Goal: Information Seeking & Learning: Learn about a topic

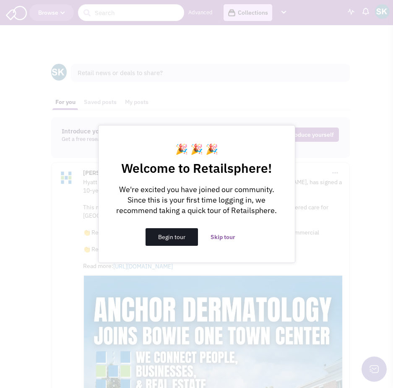
click at [157, 236] on button "Begin tour" at bounding box center [171, 237] width 52 height 18
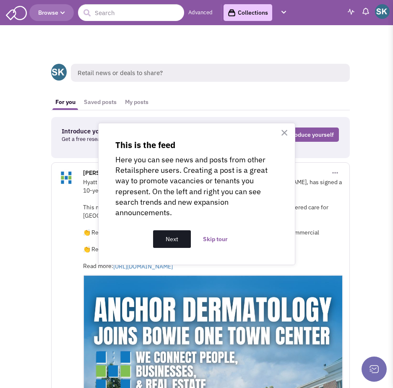
click at [171, 233] on button "Next" at bounding box center [172, 239] width 38 height 18
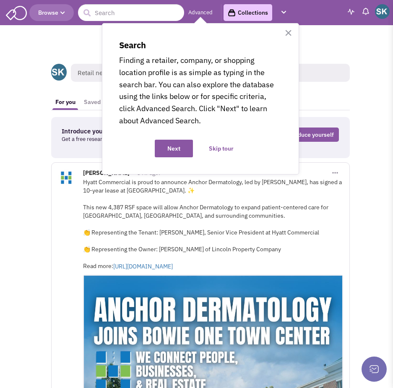
drag, startPoint x: 167, startPoint y: 143, endPoint x: 171, endPoint y: 144, distance: 4.3
click at [171, 144] on button "Next" at bounding box center [174, 149] width 38 height 18
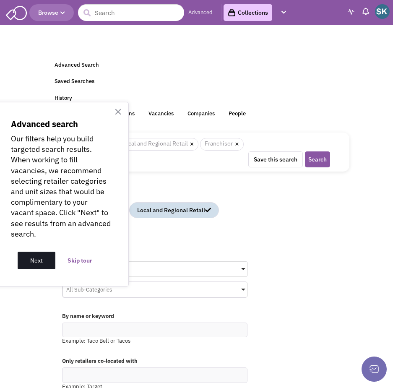
click at [35, 254] on button "Next" at bounding box center [37, 261] width 38 height 18
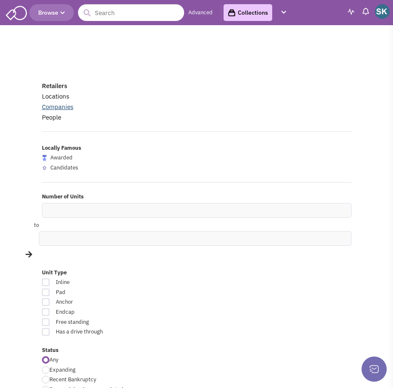
click at [64, 108] on link "Companies" at bounding box center [57, 107] width 31 height 8
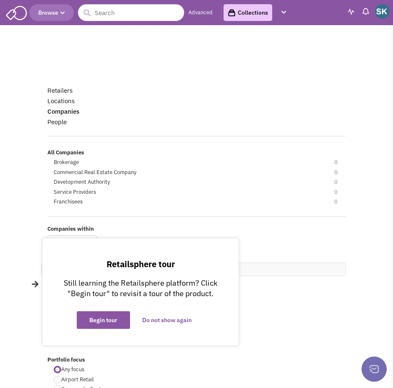
click at [14, 11] on img at bounding box center [16, 12] width 21 height 16
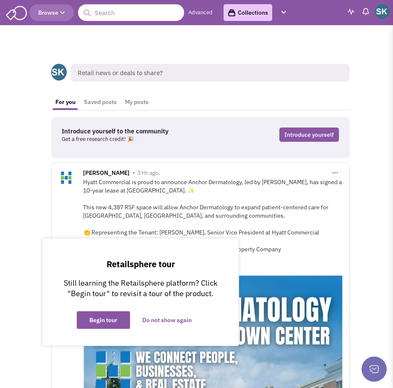
click at [99, 11] on input "text" at bounding box center [131, 12] width 106 height 17
click at [204, 9] on link "Advanced" at bounding box center [200, 13] width 24 height 8
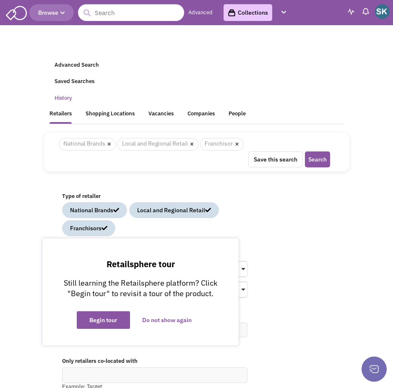
click at [63, 99] on link "History" at bounding box center [196, 98] width 294 height 16
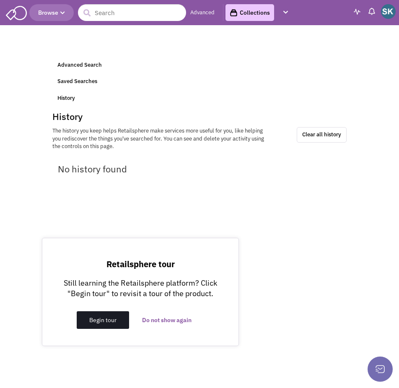
click at [101, 320] on button "Begin tour" at bounding box center [103, 320] width 52 height 18
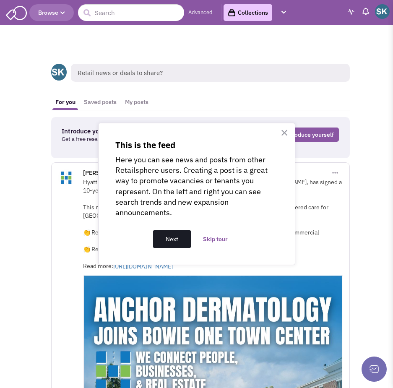
click at [182, 239] on button "Next" at bounding box center [172, 239] width 38 height 18
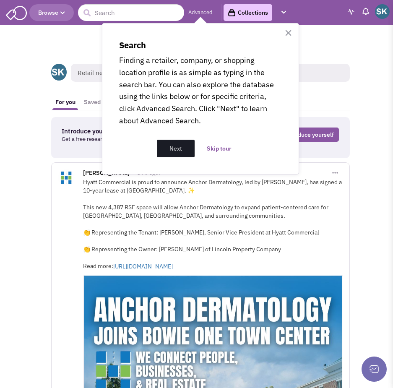
click at [173, 145] on button "Next" at bounding box center [176, 149] width 38 height 18
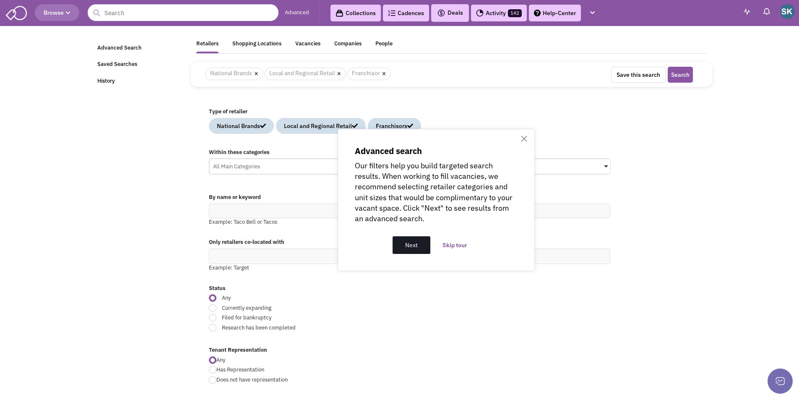
click at [392, 241] on button "Next" at bounding box center [411, 245] width 38 height 18
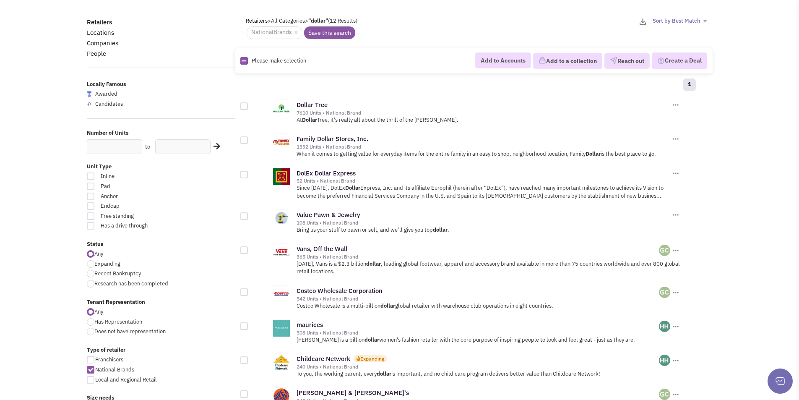
scroll to position [84, 0]
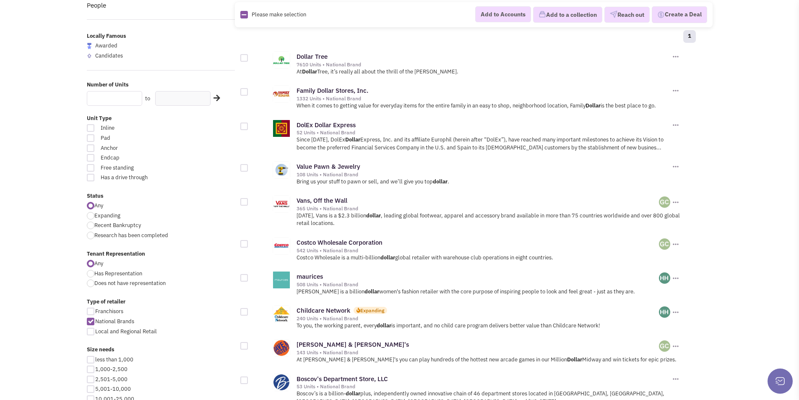
click at [136, 99] on input "text" at bounding box center [114, 98] width 55 height 15
type input "1"
click at [91, 168] on div at bounding box center [91, 168] width 8 height 8
click at [188, 168] on input "Free standing" at bounding box center [190, 168] width 5 height 5
checkbox input "true"
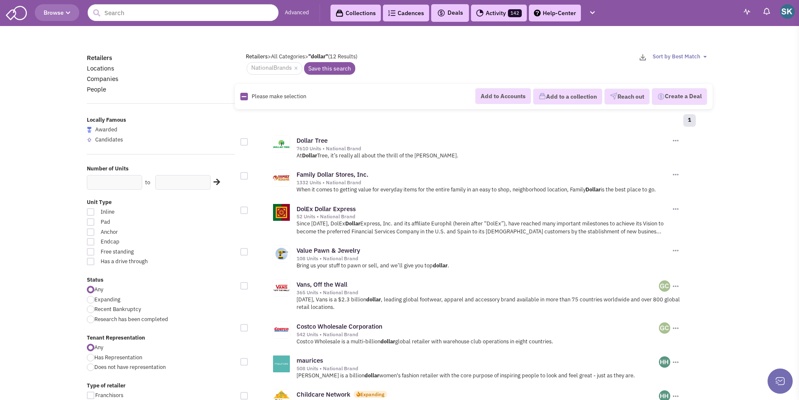
scroll to position [84, 0]
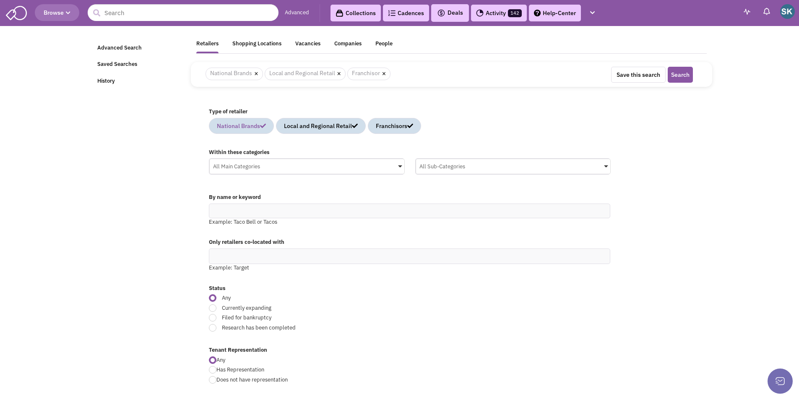
click at [244, 125] on div "National Brands" at bounding box center [241, 126] width 49 height 8
click at [312, 127] on div "Local and Regional Retail" at bounding box center [315, 126] width 74 height 8
click at [382, 126] on div "Franchisors" at bounding box center [382, 126] width 37 height 8
click at [254, 125] on div "National Brands" at bounding box center [238, 126] width 43 height 8
click at [311, 129] on div "Local and Regional Retail" at bounding box center [318, 126] width 68 height 8
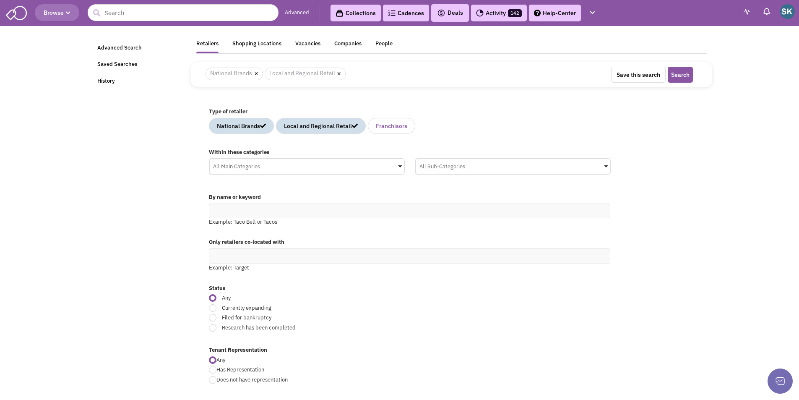
click at [405, 126] on div "Franchisors" at bounding box center [391, 126] width 31 height 8
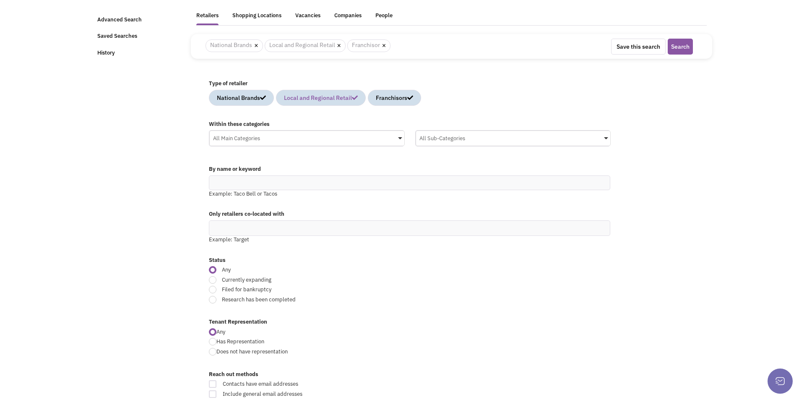
scroll to position [42, 0]
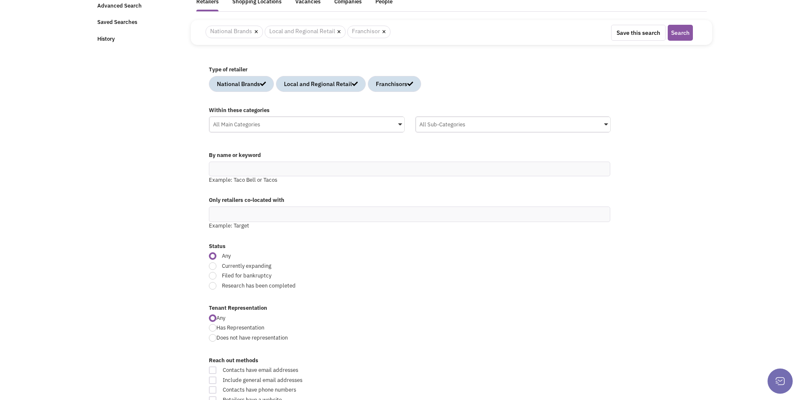
click at [395, 123] on div "All Main Categories" at bounding box center [307, 123] width 195 height 13
click at [0, 0] on input "All Main Categories No results found Main Category Select All Auto Beauty Healt…" at bounding box center [0, 0] width 0 height 0
click at [298, 123] on div "All Main Categories" at bounding box center [307, 123] width 195 height 13
click at [298, 135] on input "All Main Categories No results found Main Category Select All Auto Beauty Healt…" at bounding box center [307, 141] width 188 height 12
click at [271, 127] on div "All Main Categories" at bounding box center [307, 123] width 195 height 13
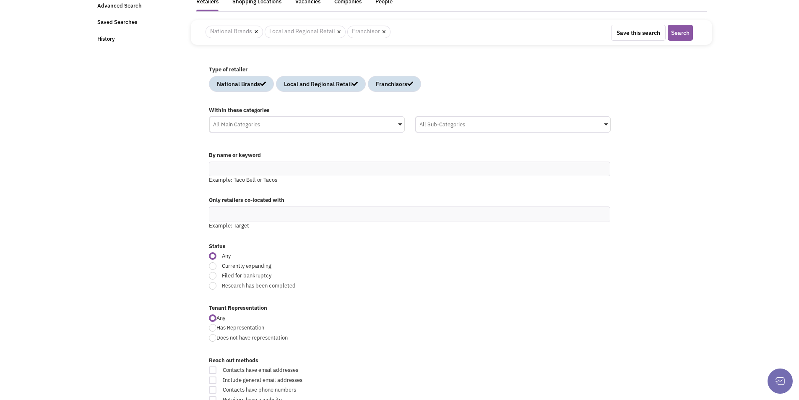
click at [0, 0] on input "All Main Categories No results found Main Category Select All Auto Beauty Healt…" at bounding box center [0, 0] width 0 height 0
type input "f"
type input "h"
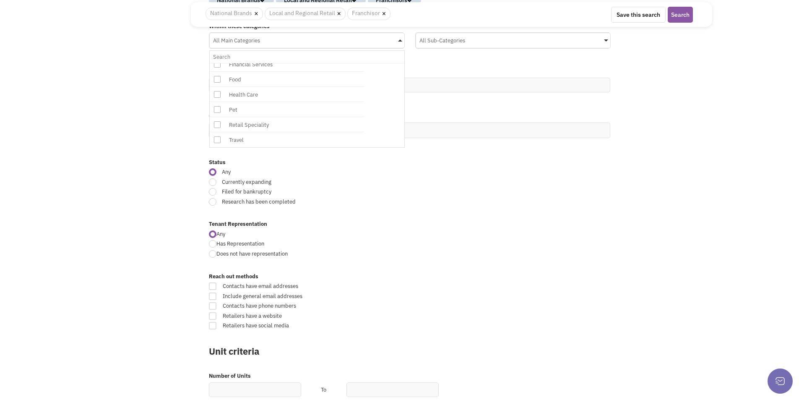
scroll to position [168, 0]
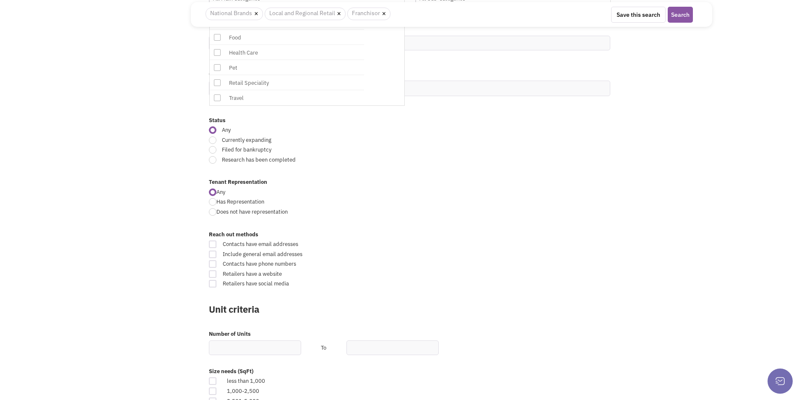
click at [247, 80] on div "Retail Speciality" at bounding box center [293, 83] width 134 height 10
click at [247, 21] on input "All Main Categories No results found Main Category Select All Auto Beauty Healt…" at bounding box center [307, 15] width 188 height 12
click at [247, 80] on div "Retail Speciality" at bounding box center [294, 83] width 134 height 10
click at [247, 21] on input "Retail Speciality No results found Main Category Select All Auto Beauty Health …" at bounding box center [307, 15] width 188 height 12
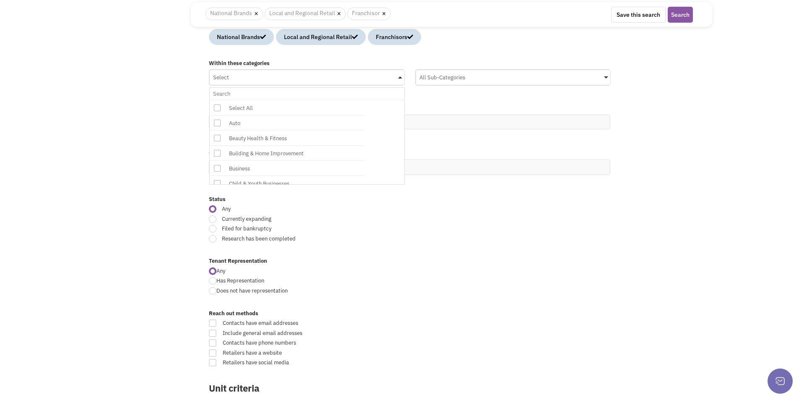
scroll to position [84, 0]
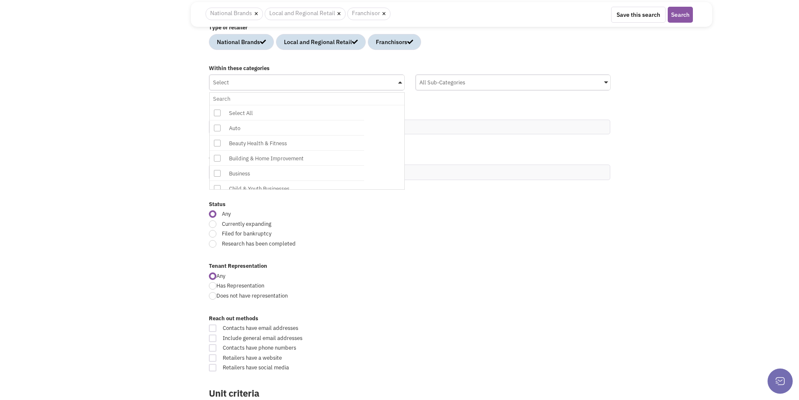
click at [457, 83] on div "All Sub-Categories" at bounding box center [513, 81] width 195 height 13
click at [0, 0] on input "All Sub-Categories No results found Sub Category Select All Auto Collision & Bo…" at bounding box center [0, 0] width 0 height 0
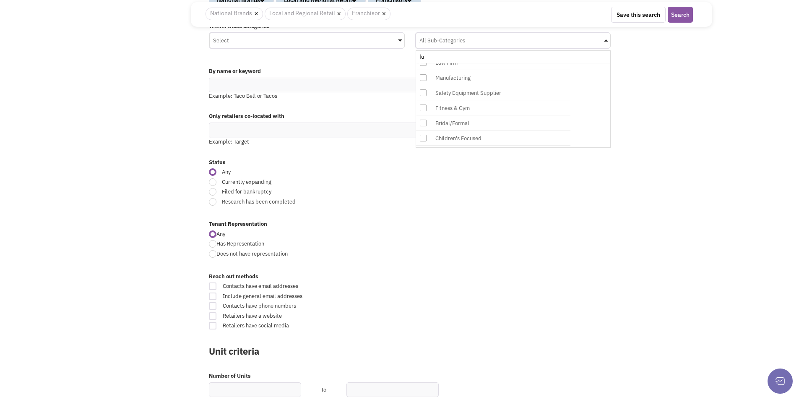
scroll to position [0, 0]
click at [425, 86] on icon at bounding box center [423, 86] width 7 height 7
click at [425, 63] on input "fu" at bounding box center [513, 57] width 188 height 12
click at [423, 69] on icon at bounding box center [423, 70] width 7 height 7
click at [423, 63] on input "fu" at bounding box center [513, 57] width 188 height 12
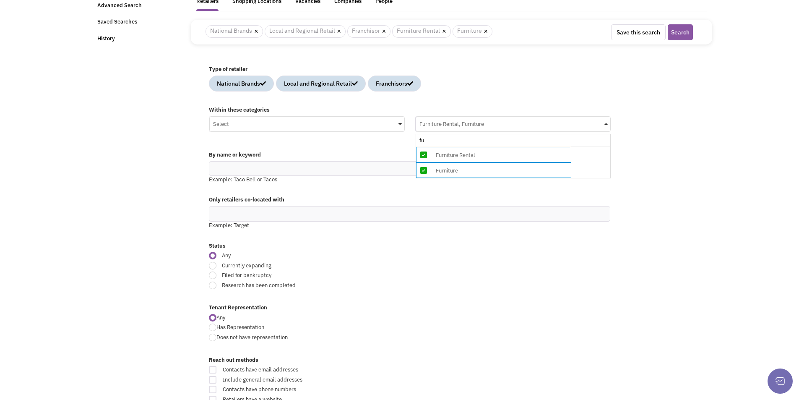
scroll to position [42, 0]
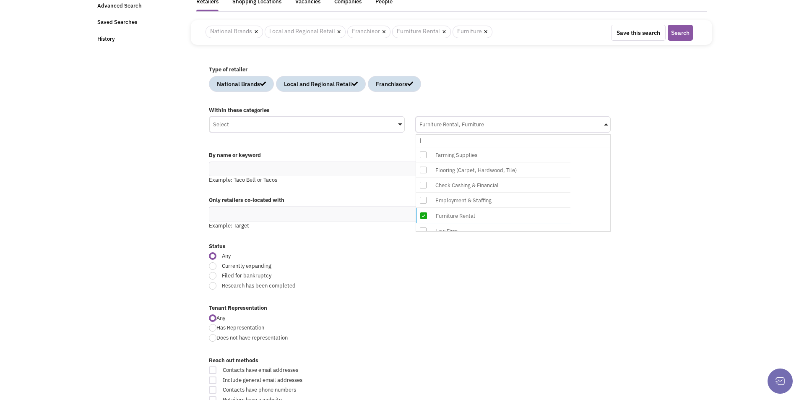
type input "f"
click at [423, 152] on icon at bounding box center [423, 154] width 7 height 7
click at [423, 147] on input "f" at bounding box center [513, 141] width 188 height 12
click at [420, 168] on icon at bounding box center [423, 170] width 7 height 7
click at [420, 147] on input "f" at bounding box center [513, 141] width 188 height 12
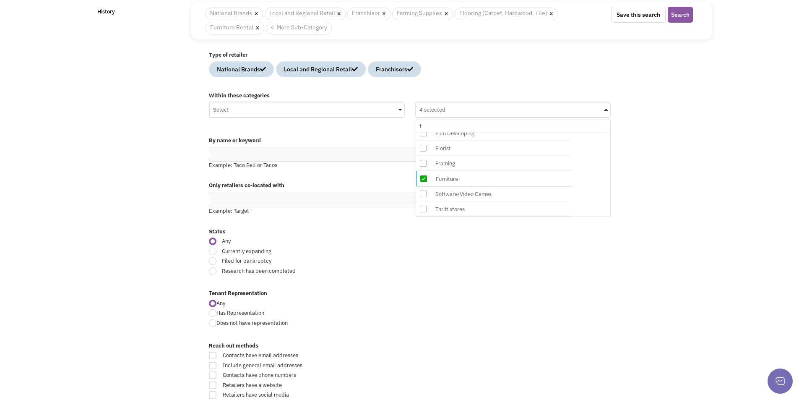
scroll to position [84, 0]
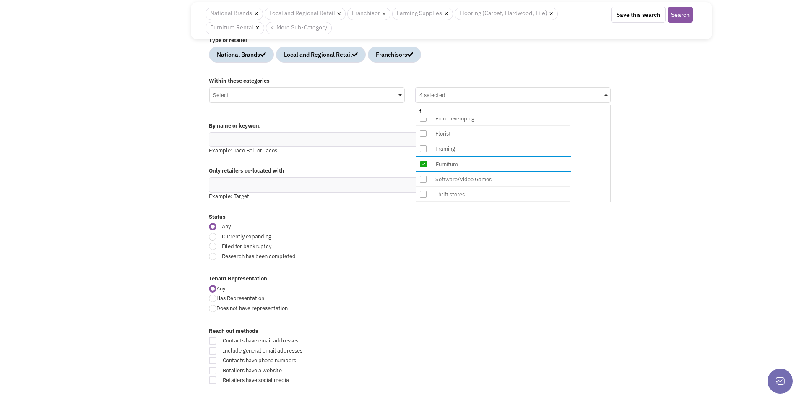
click at [422, 195] on icon at bounding box center [423, 194] width 7 height 7
click at [422, 117] on input "f" at bounding box center [513, 111] width 188 height 12
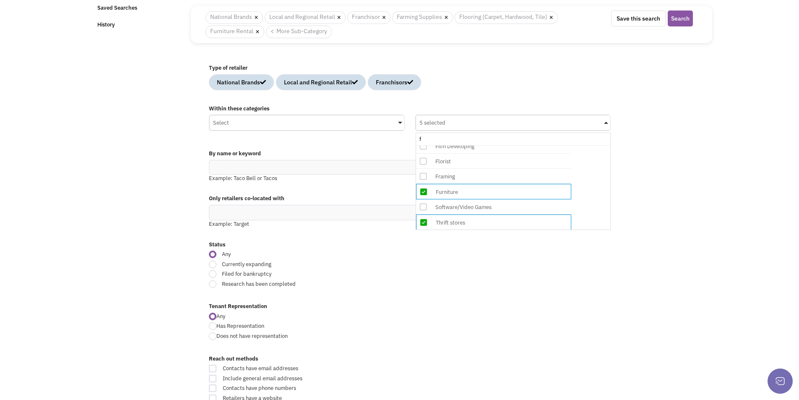
scroll to position [42, 0]
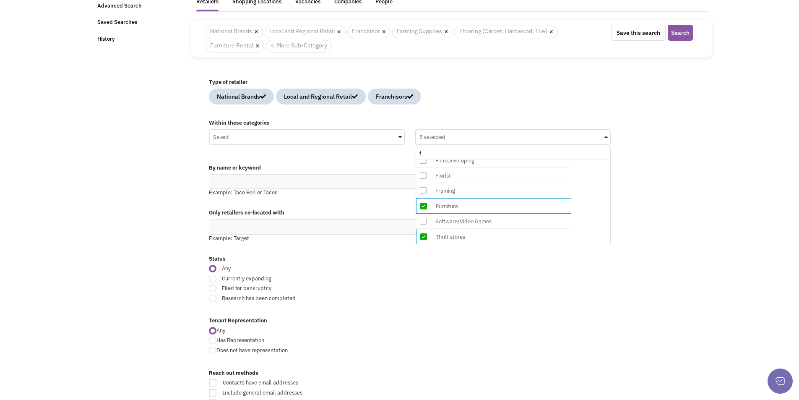
click at [400, 135] on div "Select" at bounding box center [307, 136] width 195 height 13
click at [0, 0] on input "Select No results found Main Category Select All Auto Beauty Health & Fitness B…" at bounding box center [0, 0] width 0 height 0
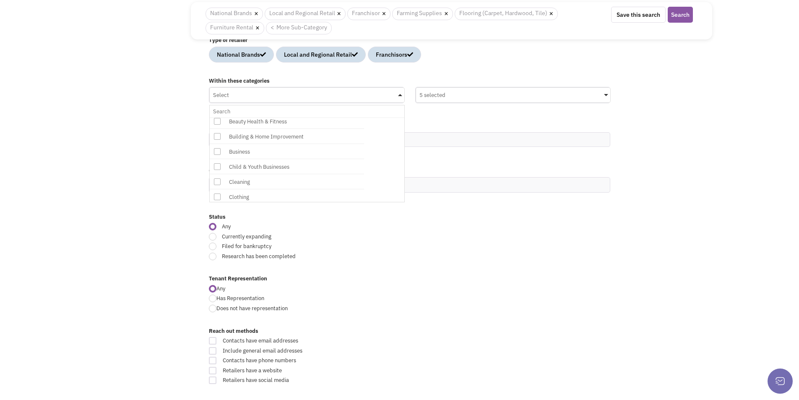
scroll to position [47, 0]
click at [220, 124] on icon at bounding box center [217, 123] width 7 height 7
click at [220, 117] on input "Select No results found Main Category Select All Auto Beauty Health & Fitness B…" at bounding box center [307, 111] width 188 height 12
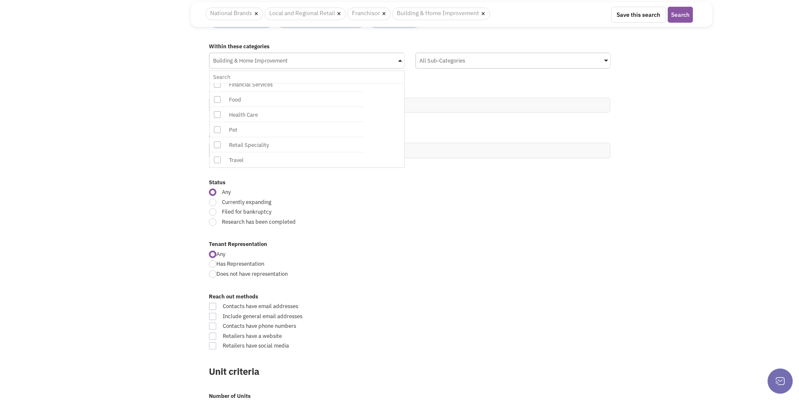
scroll to position [126, 0]
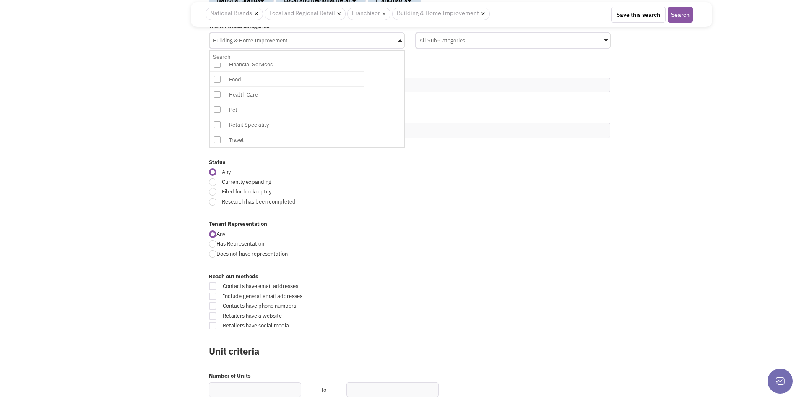
click at [210, 181] on div at bounding box center [213, 182] width 8 height 8
click at [477, 181] on input "Currently expanding" at bounding box center [479, 182] width 5 height 5
radio input "true"
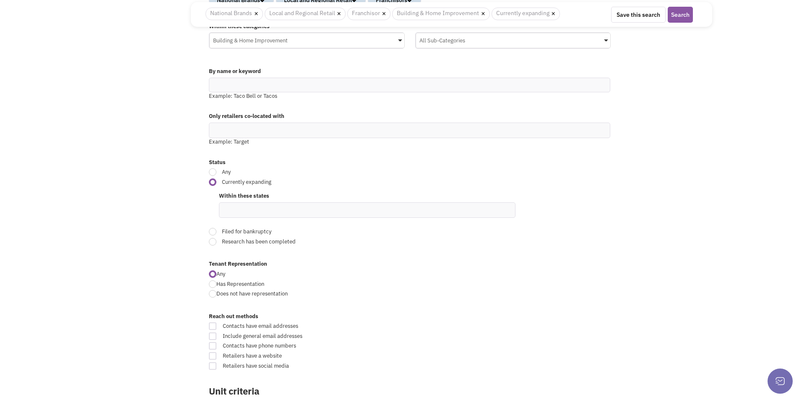
scroll to position [168, 0]
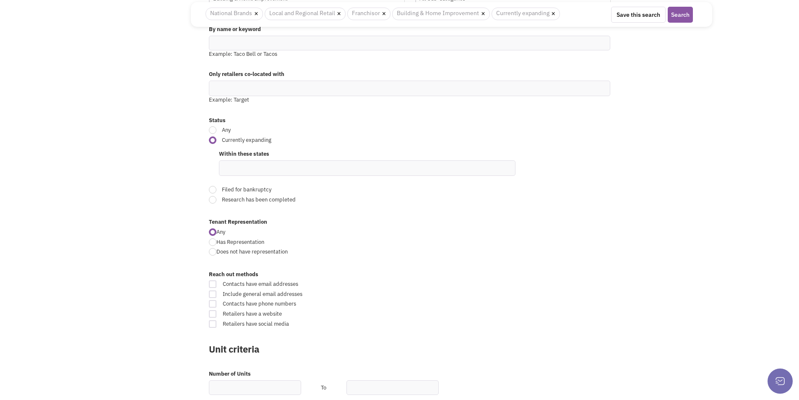
click at [319, 167] on ul at bounding box center [367, 168] width 296 height 15
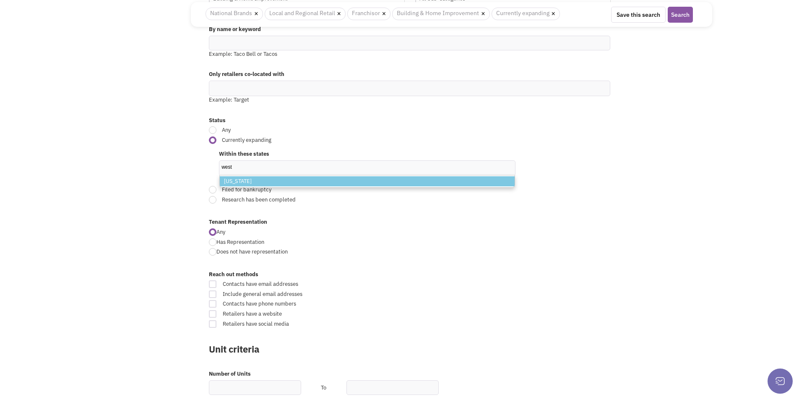
type input "west"
click at [347, 182] on li "West Virginia" at bounding box center [367, 181] width 295 height 10
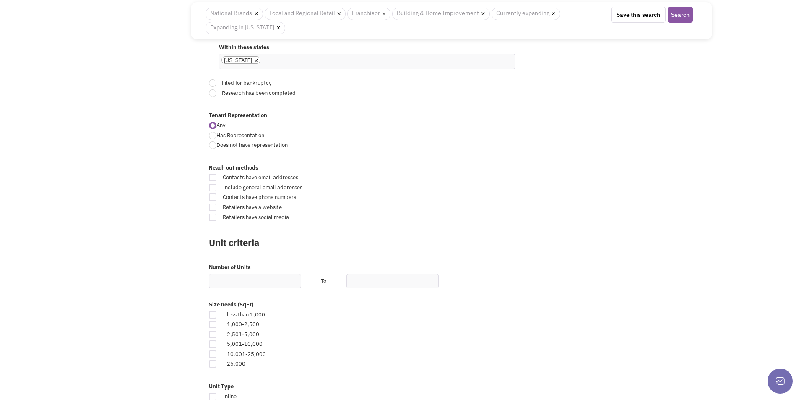
scroll to position [306, 0]
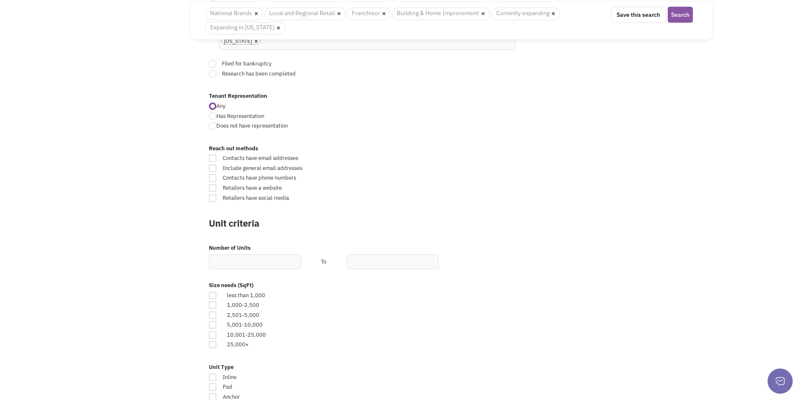
click at [211, 158] on div at bounding box center [213, 158] width 8 height 8
click at [479, 158] on input "Contacts have email addresses" at bounding box center [481, 158] width 5 height 5
checkbox input "true"
click at [213, 165] on div at bounding box center [213, 168] width 8 height 8
click at [479, 166] on input "Include general email addresses" at bounding box center [481, 168] width 5 height 5
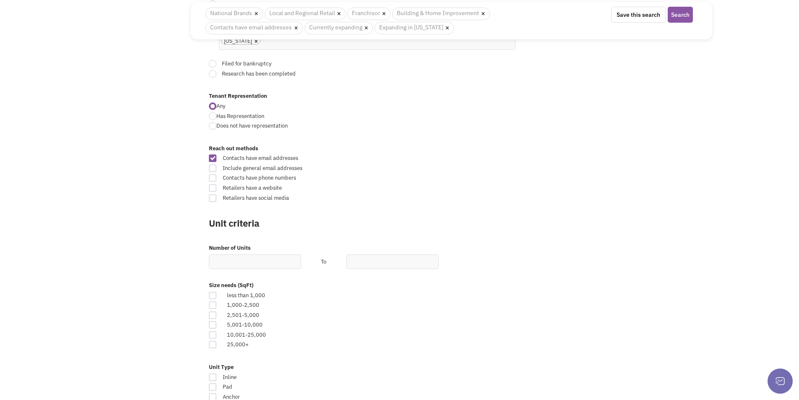
checkbox input "true"
click at [214, 176] on div at bounding box center [213, 178] width 8 height 8
click at [479, 176] on input "Contacts have phone numbers" at bounding box center [481, 178] width 5 height 5
checkbox input "true"
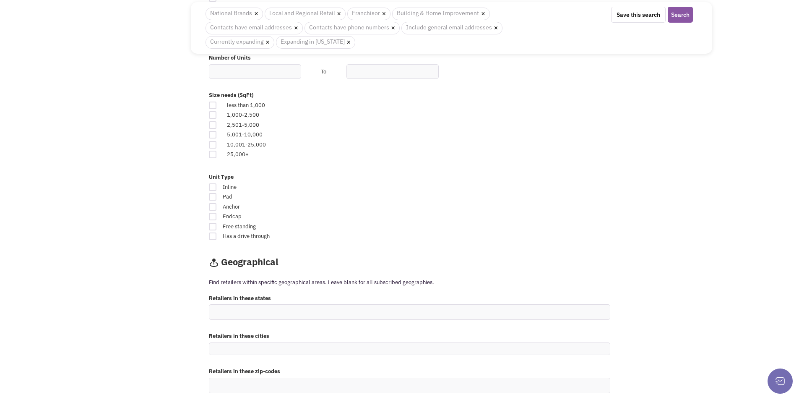
scroll to position [530, 0]
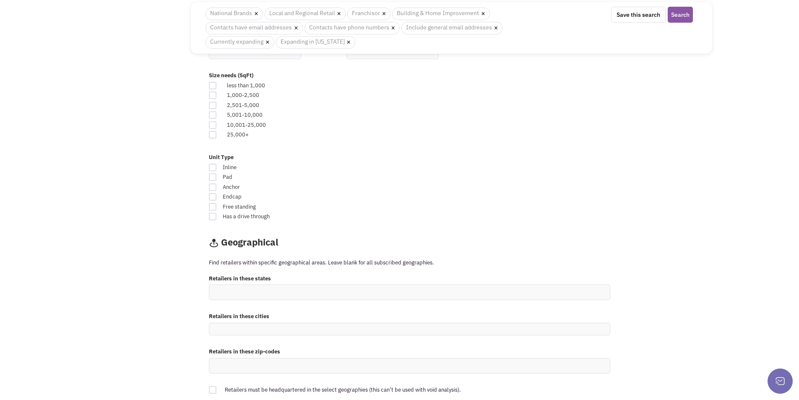
click at [213, 135] on div at bounding box center [213, 135] width 8 height 8
click at [217, 135] on input "checkbox" at bounding box center [219, 134] width 5 height 5
checkbox input "true"
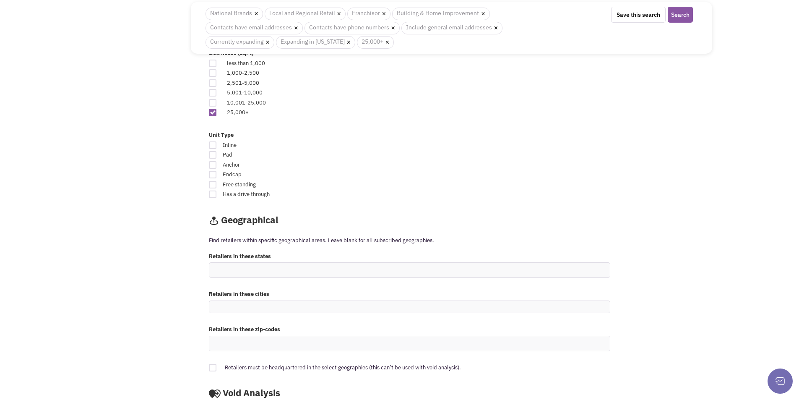
scroll to position [572, 0]
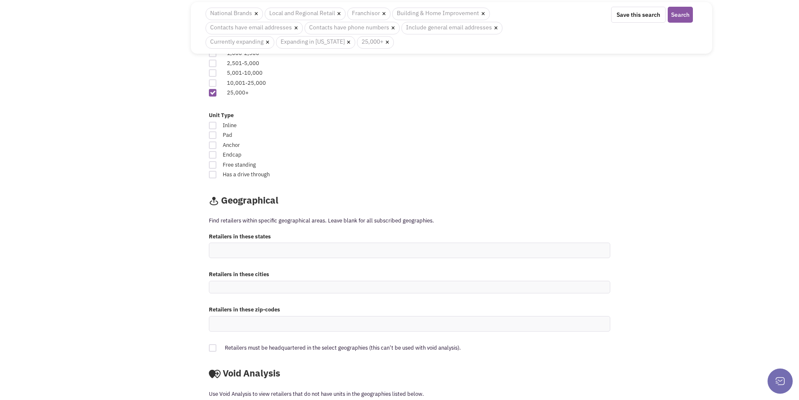
click at [212, 162] on div at bounding box center [213, 165] width 8 height 8
click at [479, 163] on input "Free standing" at bounding box center [481, 165] width 5 height 5
checkbox input "true"
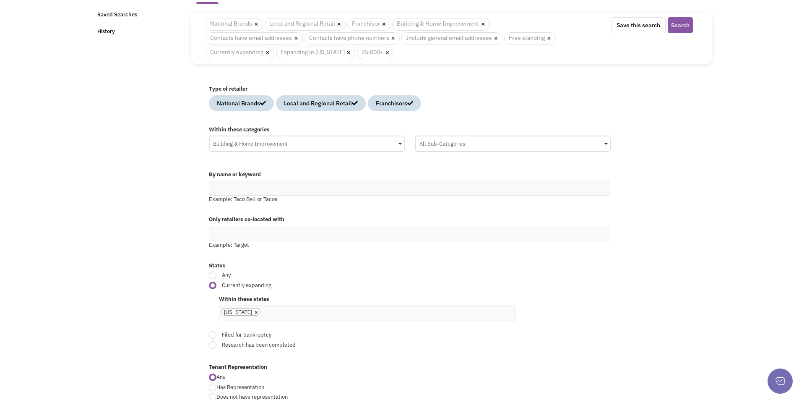
scroll to position [0, 0]
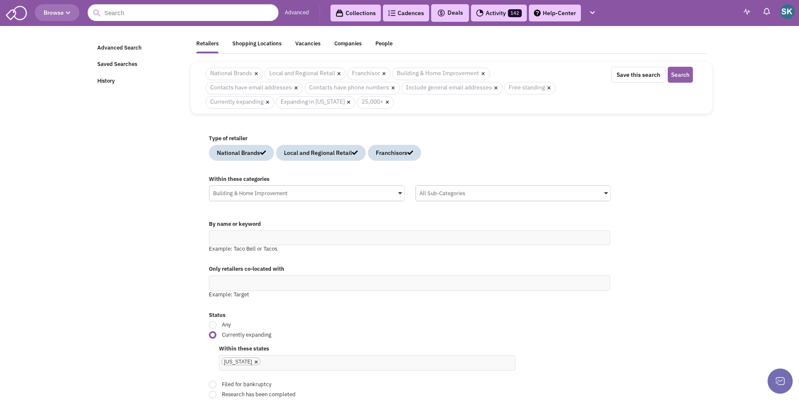
click at [680, 73] on button "Search" at bounding box center [679, 75] width 25 height 16
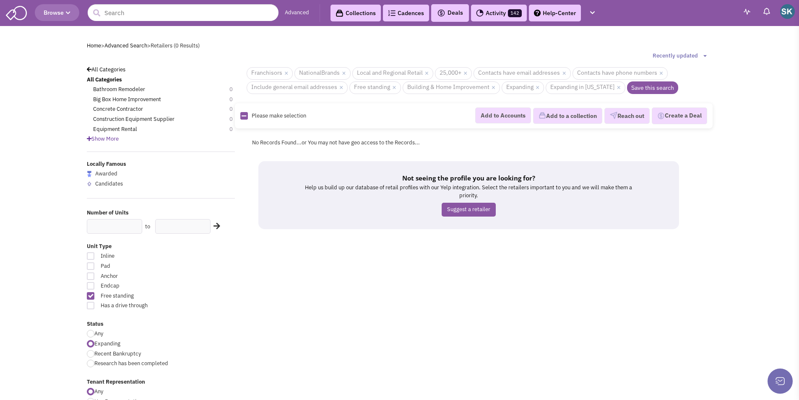
click at [350, 137] on div "No Records Found...or You may not have geo access to the Records..." at bounding box center [479, 142] width 467 height 21
click at [242, 113] on icon at bounding box center [243, 115] width 5 height 5
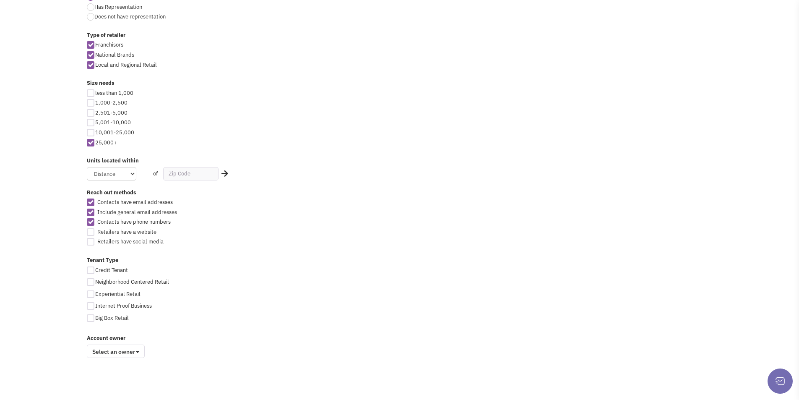
scroll to position [395, 0]
click at [138, 351] on span at bounding box center [137, 351] width 3 height 2
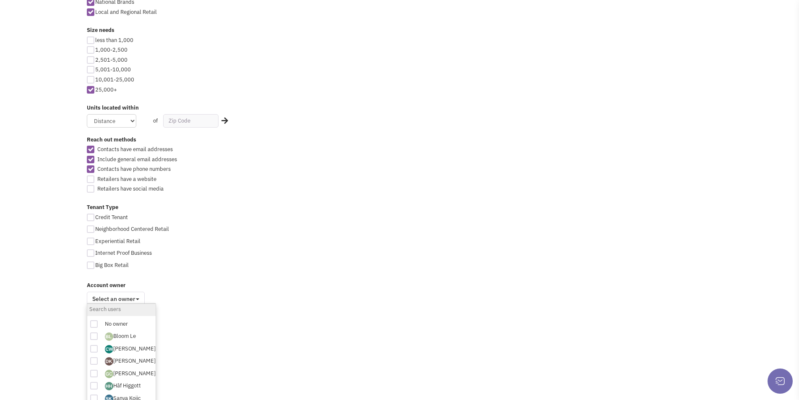
scroll to position [455, 0]
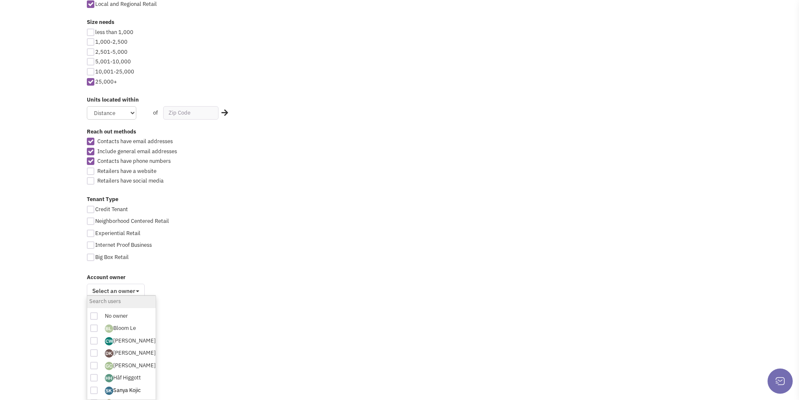
click at [132, 387] on link "Sanya Kojic" at bounding box center [123, 392] width 36 height 13
click at [122, 389] on link "Sanya Kojic" at bounding box center [123, 392] width 36 height 13
click at [93, 388] on div at bounding box center [94, 390] width 8 height 8
click at [99, 388] on input "checkbox" at bounding box center [102, 391] width 6 height 6
checkbox input "true"
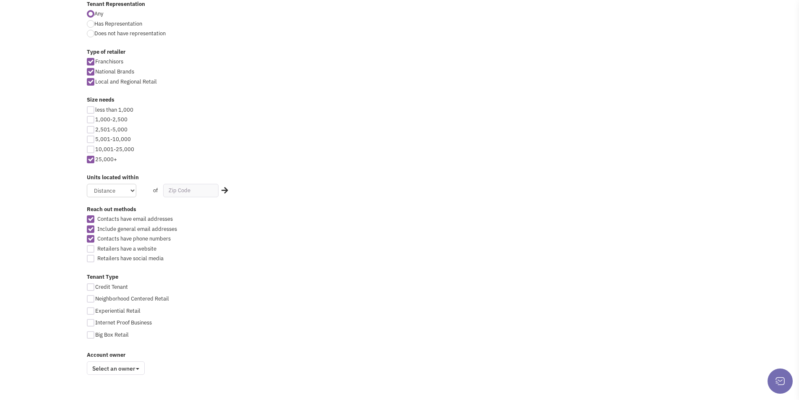
scroll to position [395, 0]
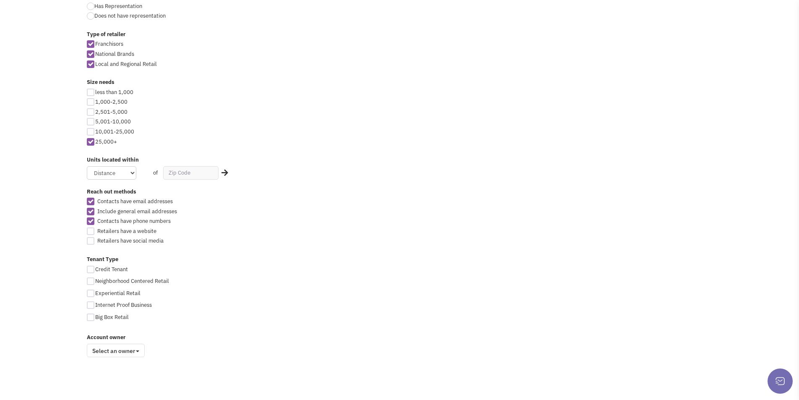
click at [138, 350] on span at bounding box center [137, 351] width 3 height 2
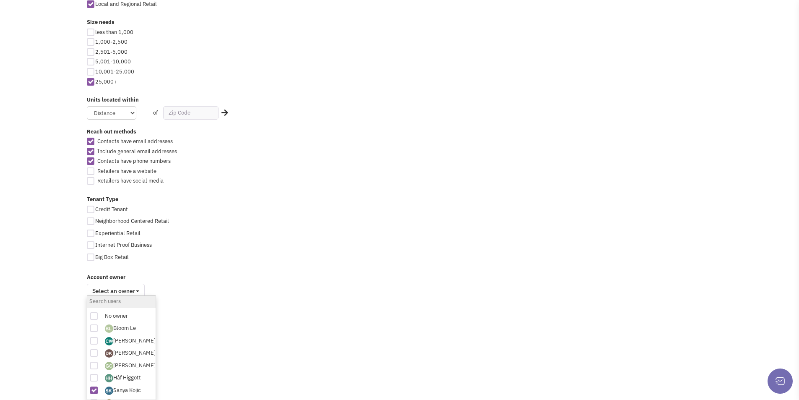
scroll to position [14, 0]
click at [95, 389] on div at bounding box center [94, 388] width 8 height 8
click at [99, 389] on input "checkbox" at bounding box center [102, 389] width 6 height 6
checkbox input "true"
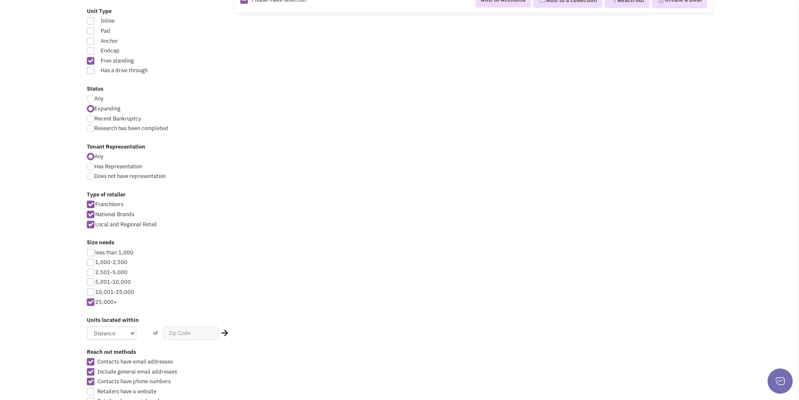
scroll to position [395, 0]
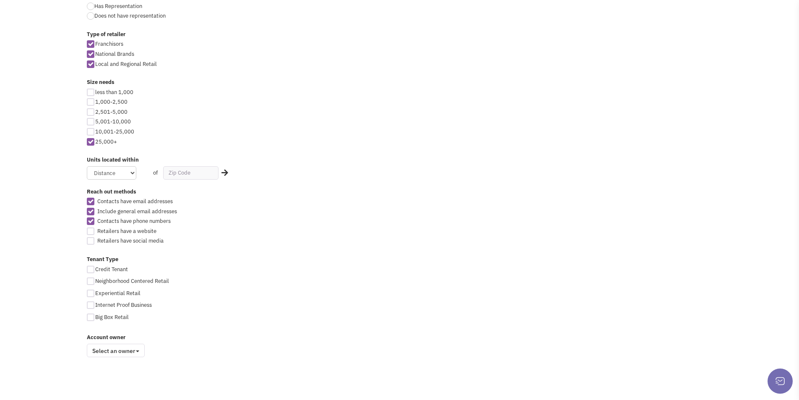
click at [139, 351] on span at bounding box center [137, 351] width 3 height 2
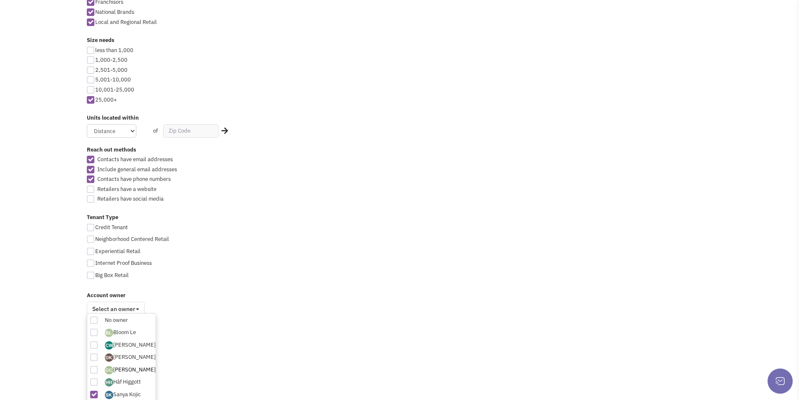
scroll to position [455, 0]
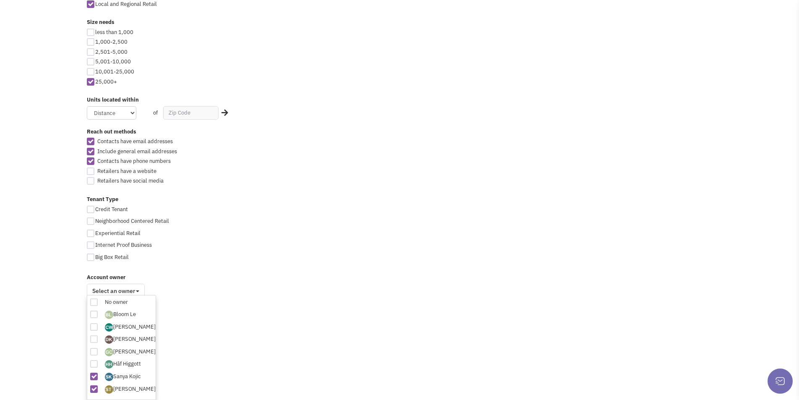
click at [95, 376] on div at bounding box center [94, 376] width 8 height 8
click at [99, 376] on input "checkbox" at bounding box center [102, 377] width 6 height 6
checkbox input "false"
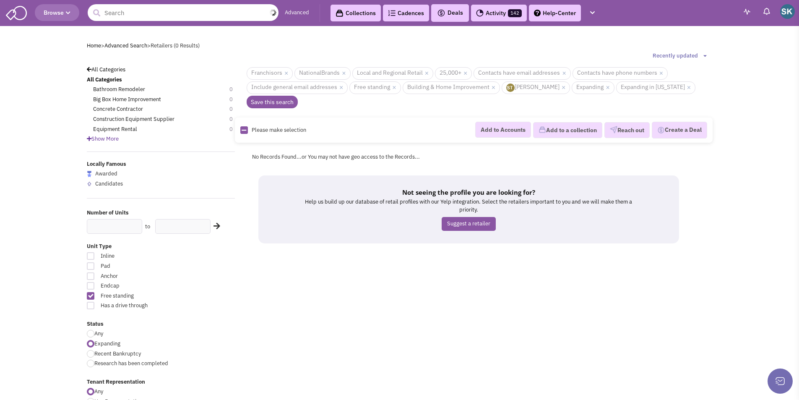
click at [179, 14] on input "text" at bounding box center [183, 12] width 191 height 17
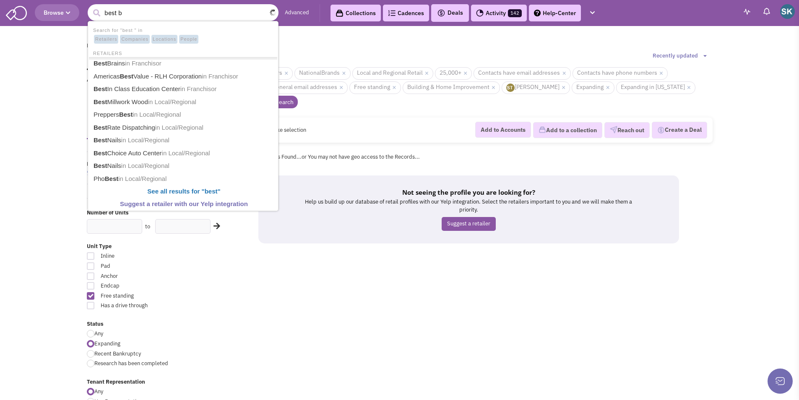
type input "best bu"
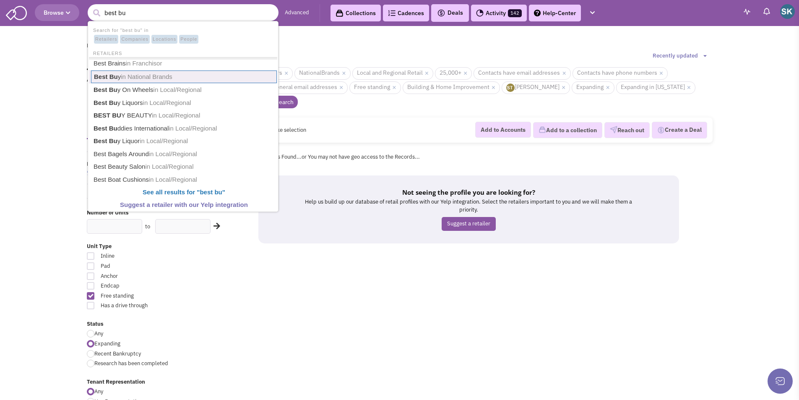
click at [143, 78] on span "in National Brands" at bounding box center [147, 76] width 52 height 7
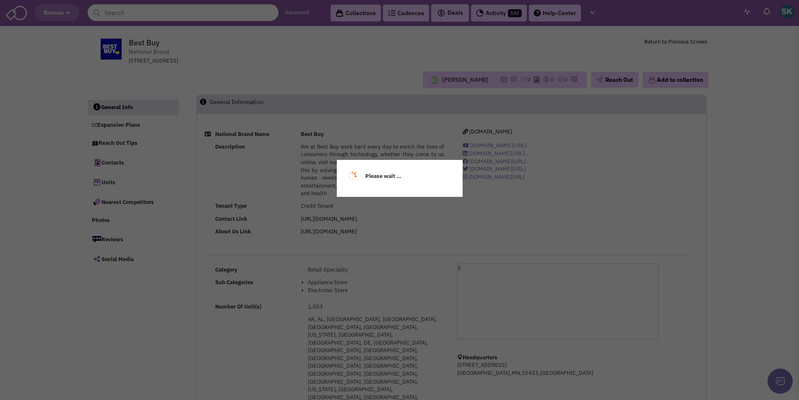
select select
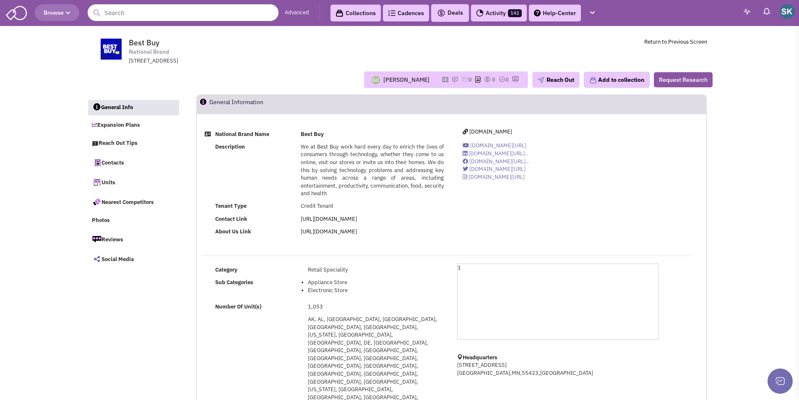
select select
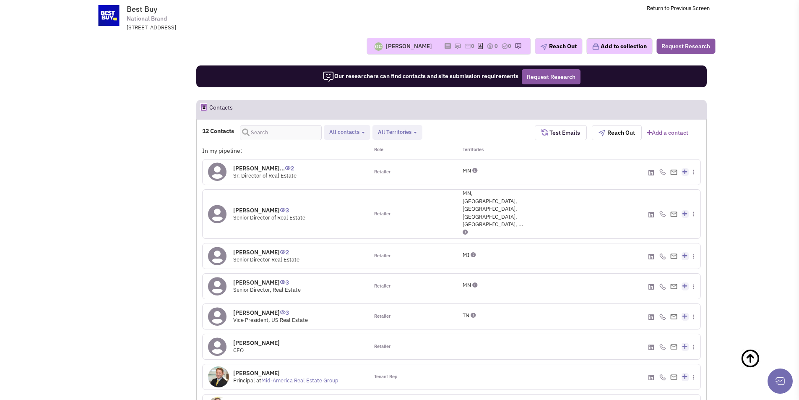
scroll to position [713, 0]
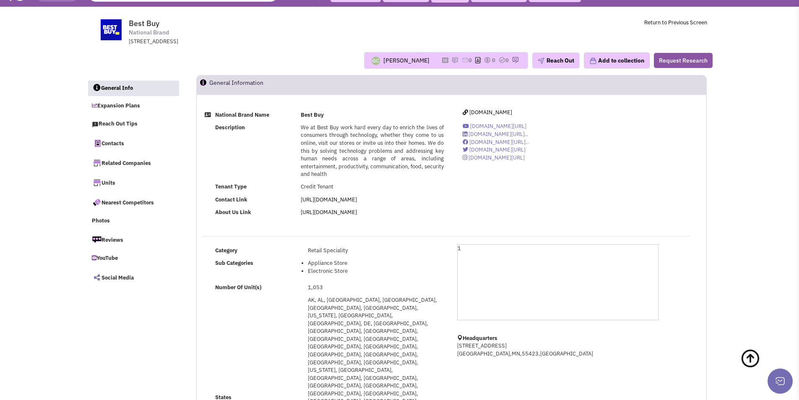
scroll to position [0, 0]
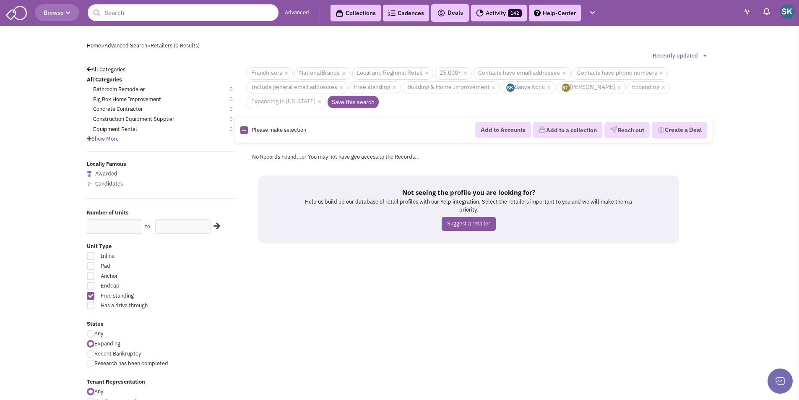
click at [67, 9] on span "Browse" at bounding box center [57, 13] width 27 height 8
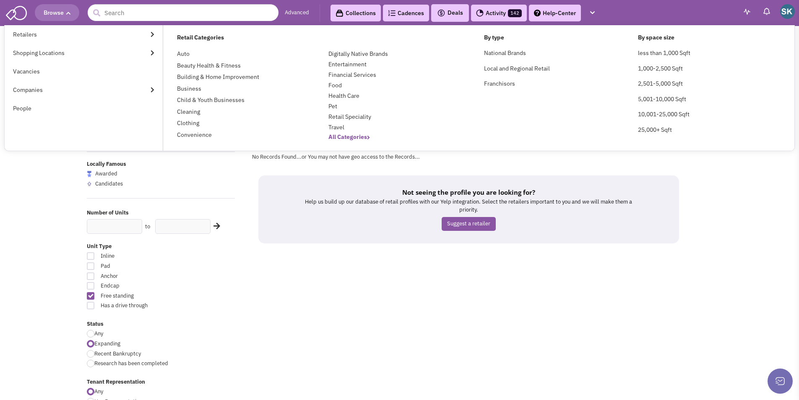
click at [364, 137] on b "All Categories" at bounding box center [349, 137] width 42 height 8
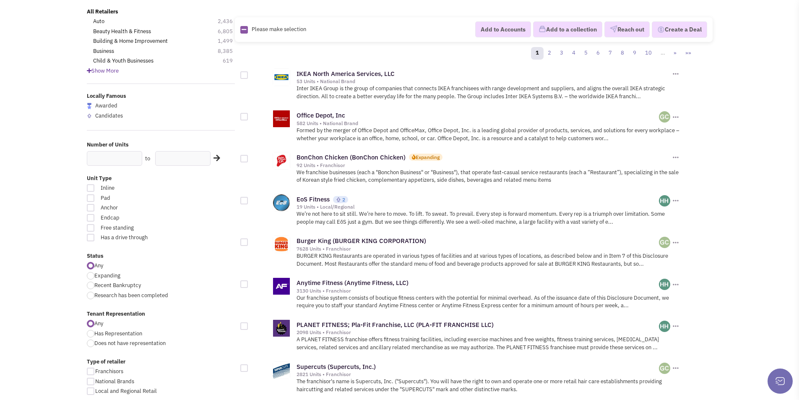
scroll to position [84, 0]
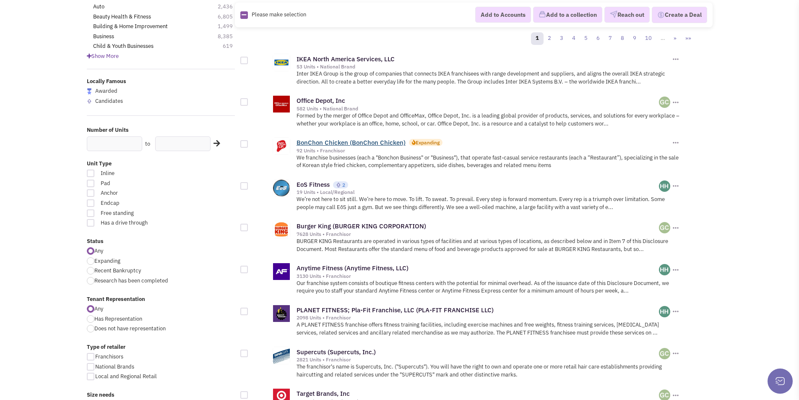
click at [315, 143] on link "BonChon Chicken (BonChon Chicken)" at bounding box center [350, 142] width 109 height 8
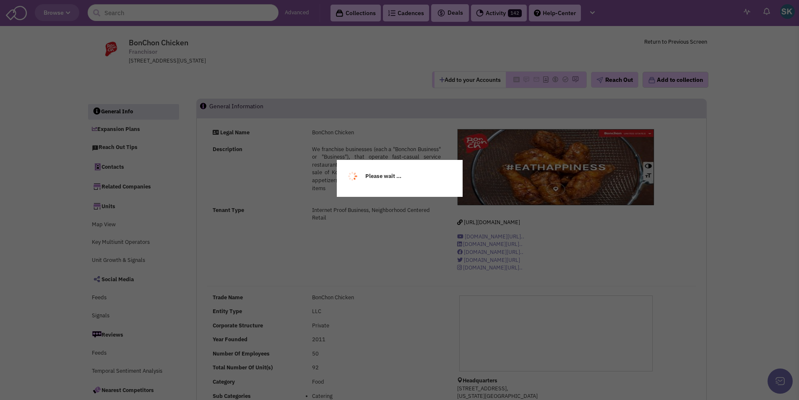
select select
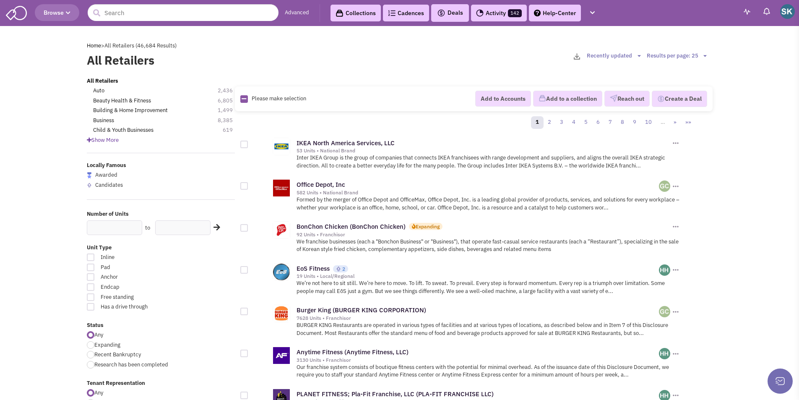
click at [499, 11] on link "Activity 142" at bounding box center [499, 13] width 56 height 17
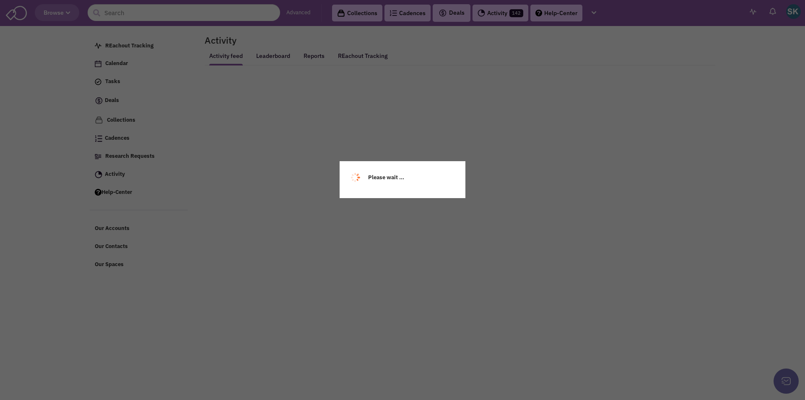
select select
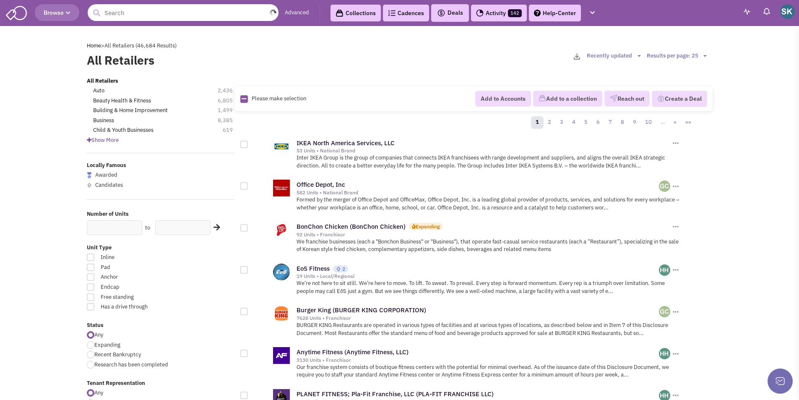
click at [115, 10] on input "text" at bounding box center [183, 12] width 191 height 17
click at [72, 13] on button "Browse" at bounding box center [57, 12] width 44 height 17
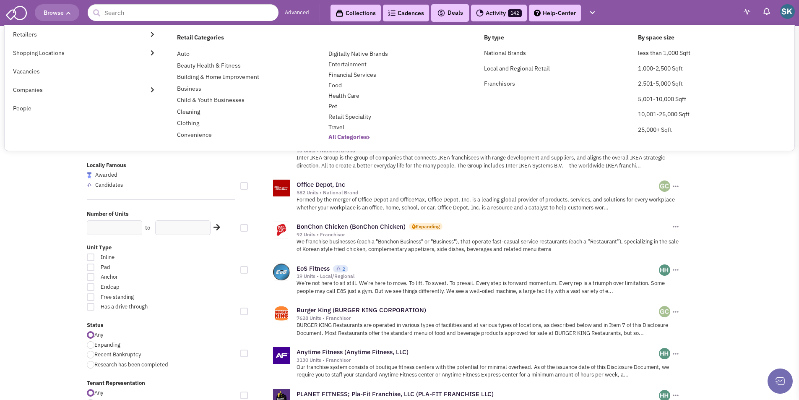
click at [356, 136] on b "All Categories" at bounding box center [349, 137] width 42 height 8
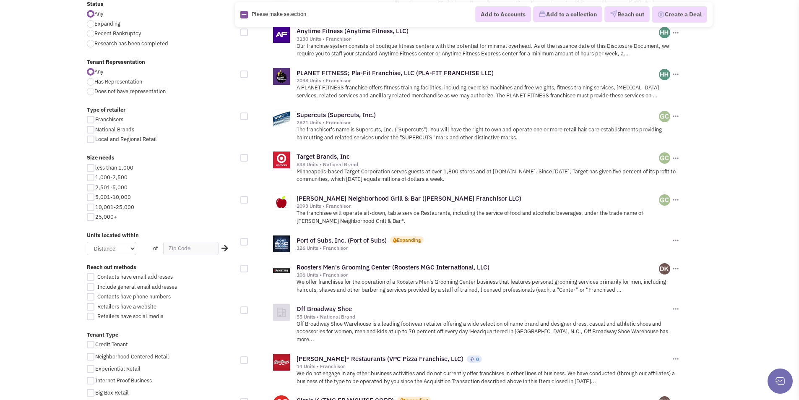
scroll to position [335, 0]
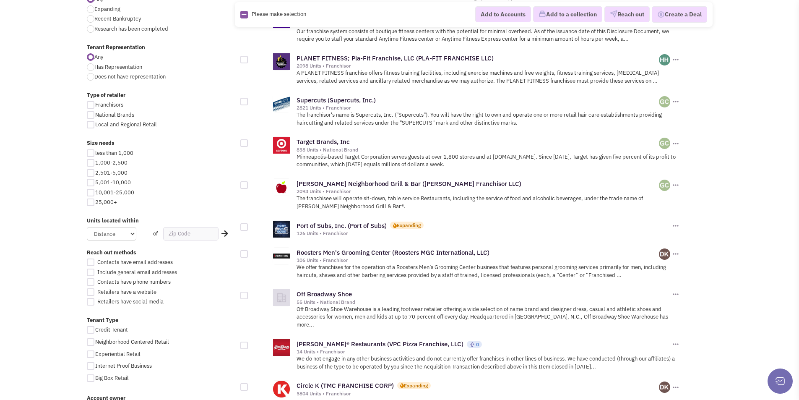
click at [91, 201] on div at bounding box center [91, 202] width 8 height 8
click at [95, 201] on input "25,000+" at bounding box center [97, 202] width 5 height 5
checkbox input "true"
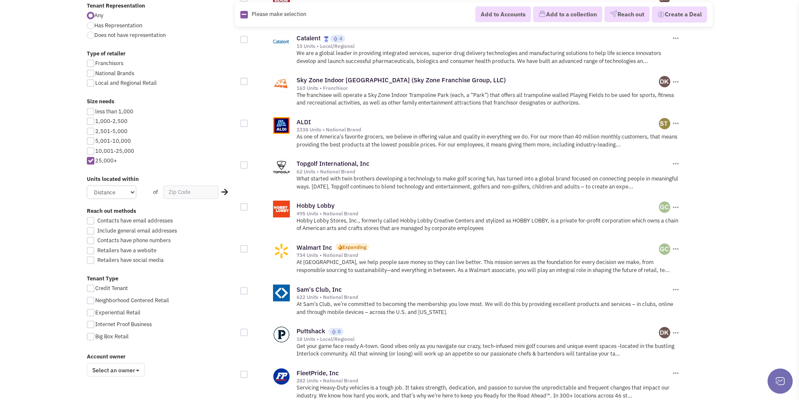
scroll to position [377, 0]
click at [91, 220] on div at bounding box center [91, 220] width 8 height 8
click at [95, 220] on input "Contacts have email addresses" at bounding box center [97, 220] width 5 height 5
checkbox input "true"
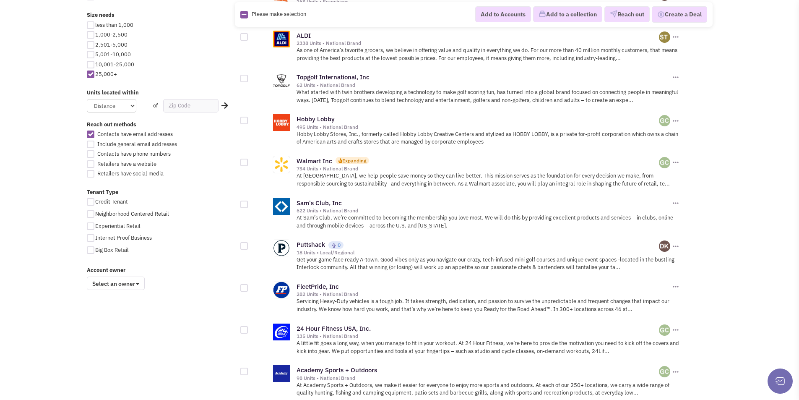
scroll to position [464, 0]
click at [92, 142] on div at bounding box center [91, 144] width 8 height 8
click at [95, 142] on input "Include general email addresses" at bounding box center [97, 144] width 5 height 5
checkbox input "true"
click at [92, 151] on div at bounding box center [91, 154] width 8 height 8
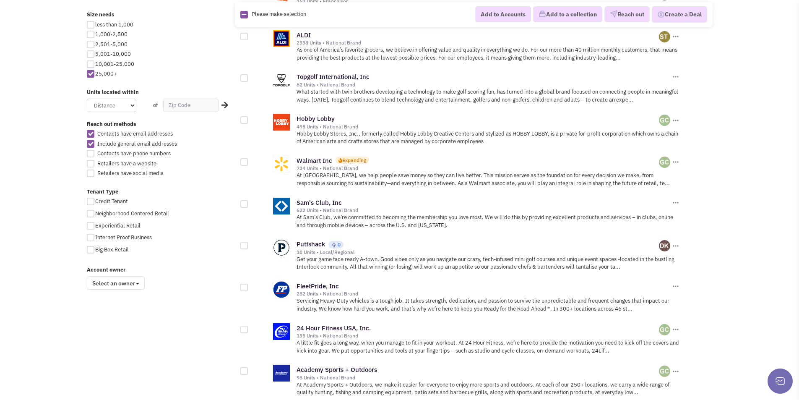
click at [95, 151] on input "Contacts have phone numbers" at bounding box center [97, 153] width 5 height 5
checkbox input "true"
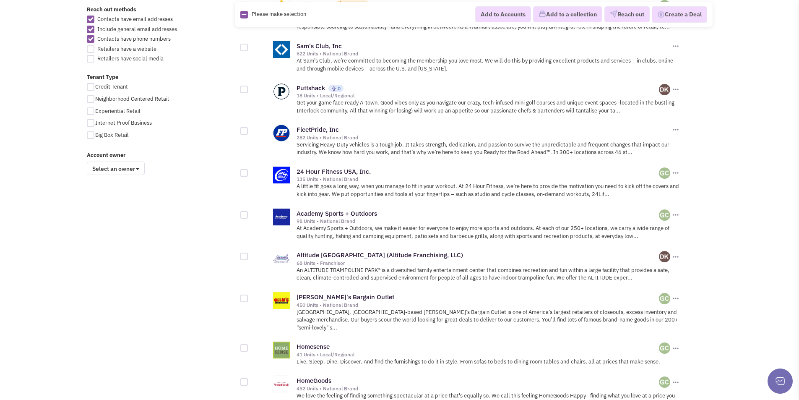
scroll to position [589, 0]
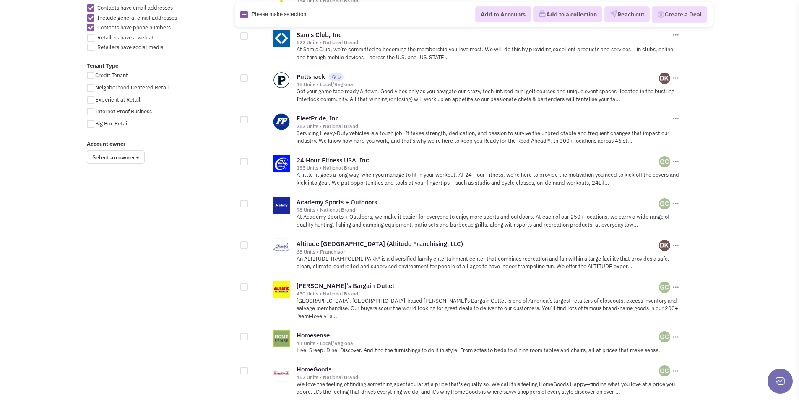
click at [139, 157] on span at bounding box center [137, 158] width 3 height 2
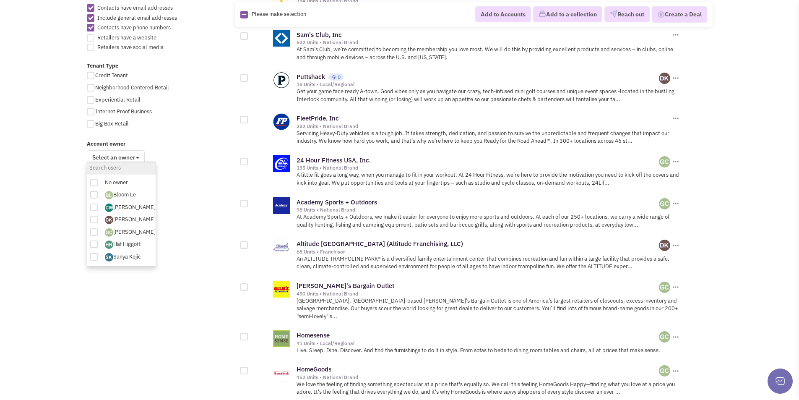
click at [92, 254] on div at bounding box center [94, 257] width 8 height 8
click at [99, 254] on input "checkbox" at bounding box center [102, 257] width 6 height 6
checkbox input "true"
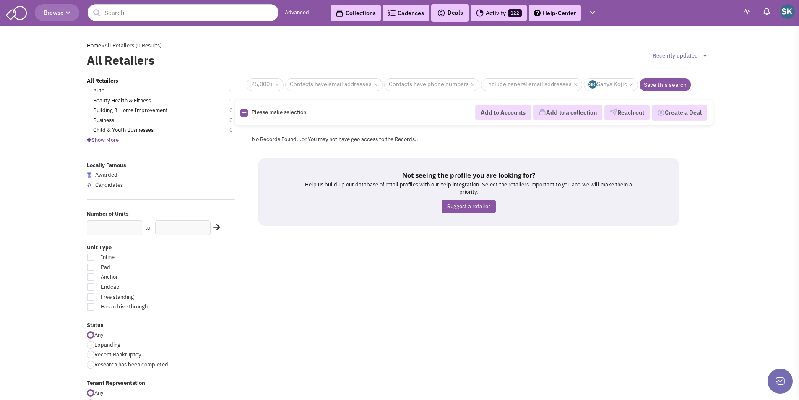
click at [490, 13] on link "Activity 122" at bounding box center [499, 13] width 56 height 17
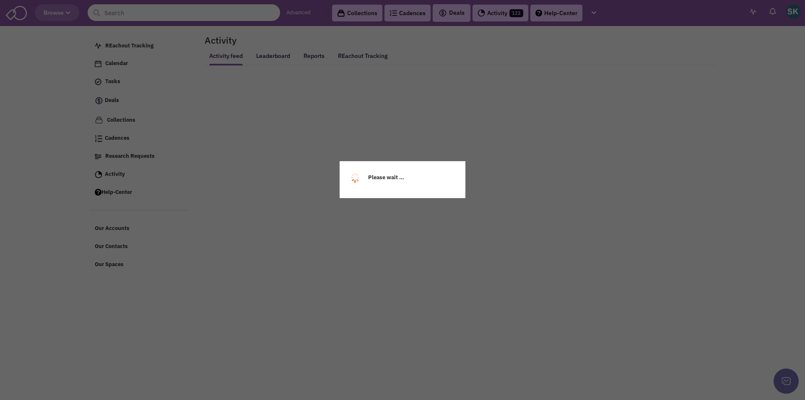
select select
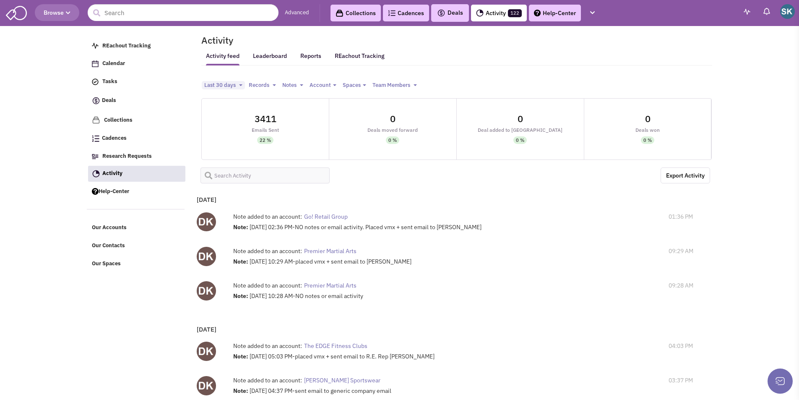
click at [273, 83] on button "Records Toggle Dropdown" at bounding box center [262, 85] width 32 height 9
click at [257, 114] on div at bounding box center [254, 114] width 8 height 8
click at [258, 114] on input "checkbox" at bounding box center [260, 114] width 5 height 5
checkbox input "true"
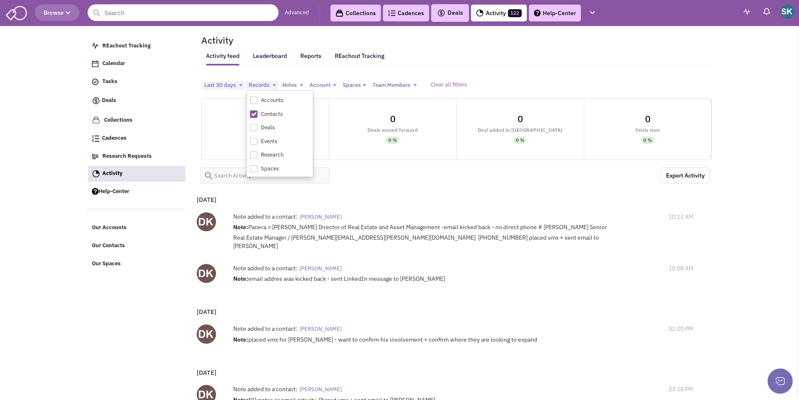
click at [16, 11] on img at bounding box center [16, 12] width 21 height 16
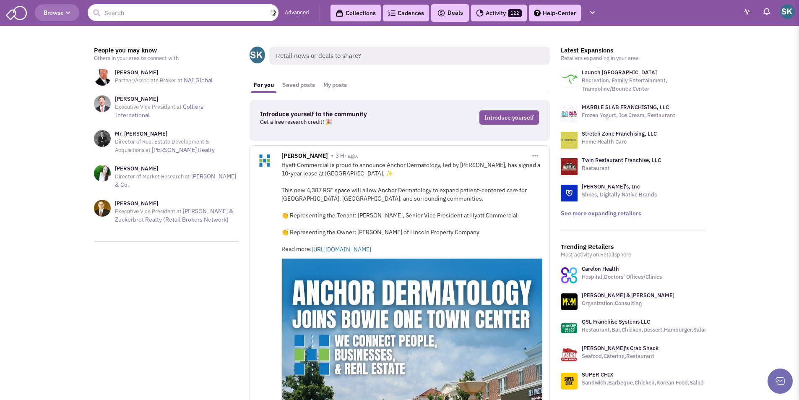
click at [215, 12] on input "text" at bounding box center [183, 12] width 191 height 17
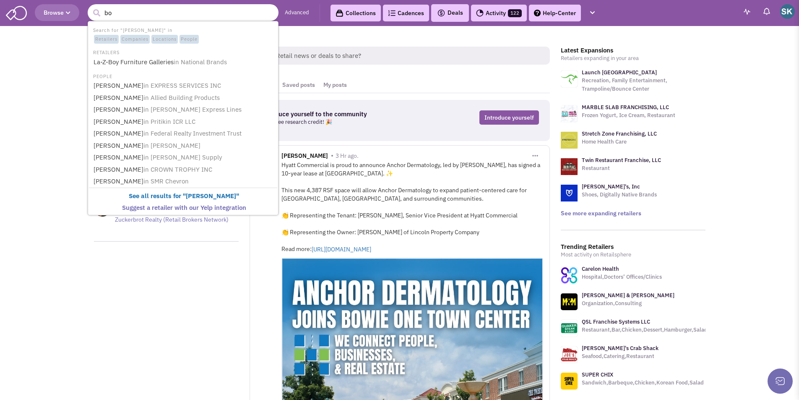
type input "b"
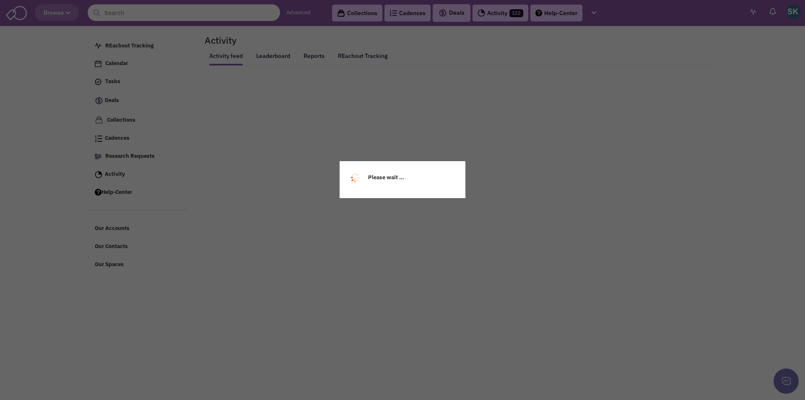
select select
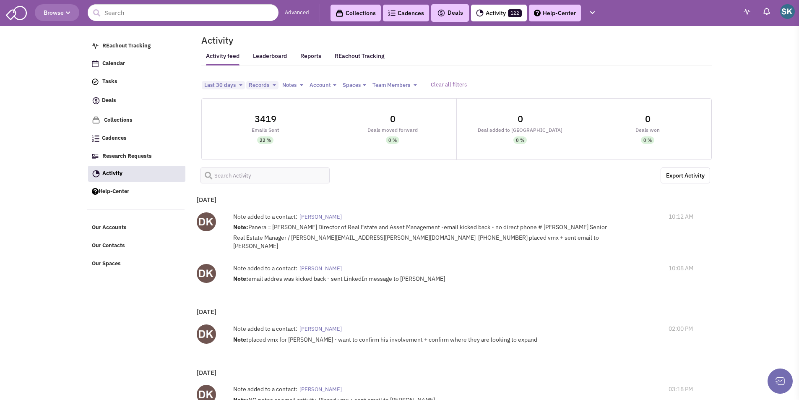
click at [241, 84] on button "Last 30 days Toggle Dropdown" at bounding box center [223, 85] width 43 height 9
click at [67, 11] on icon "button" at bounding box center [68, 12] width 5 height 5
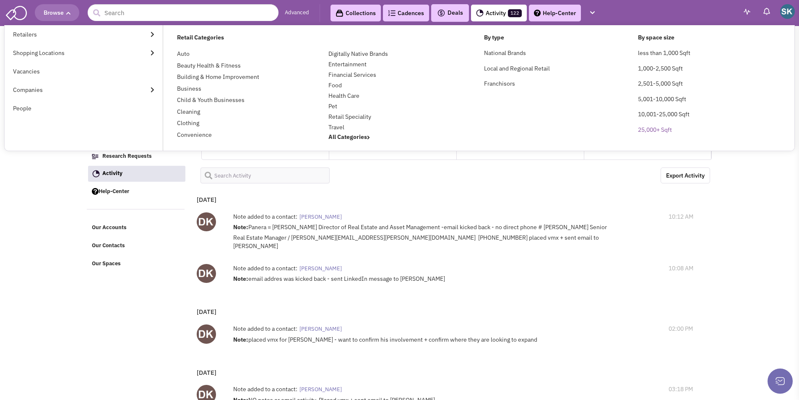
click at [647, 129] on link "25,000+ Sqft" at bounding box center [655, 130] width 34 height 8
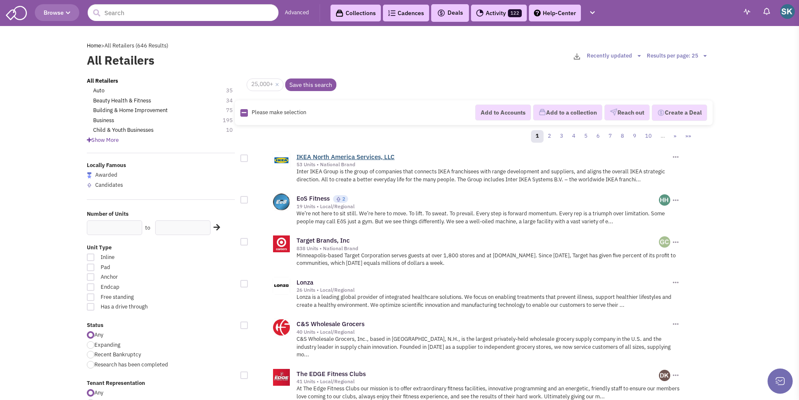
click at [317, 155] on link "IKEA North America Services, LLC" at bounding box center [345, 157] width 98 height 8
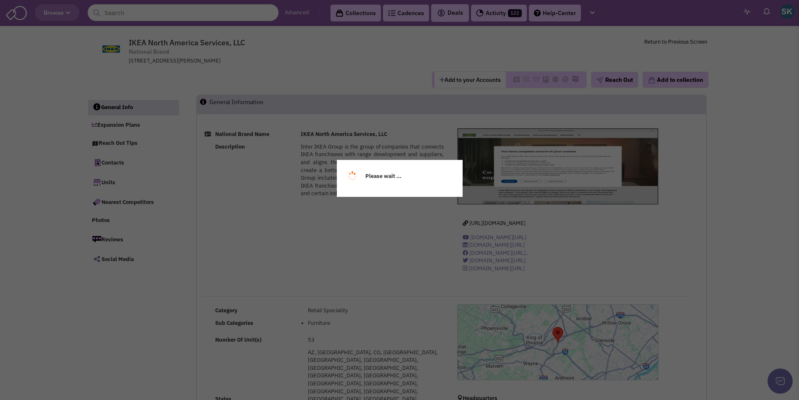
select select
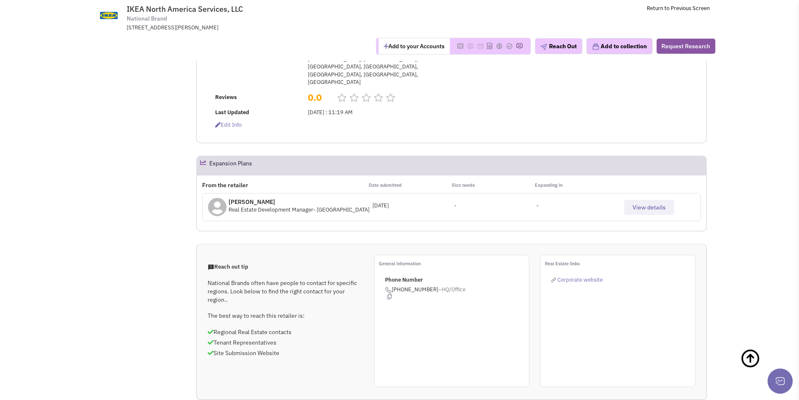
scroll to position [335, 0]
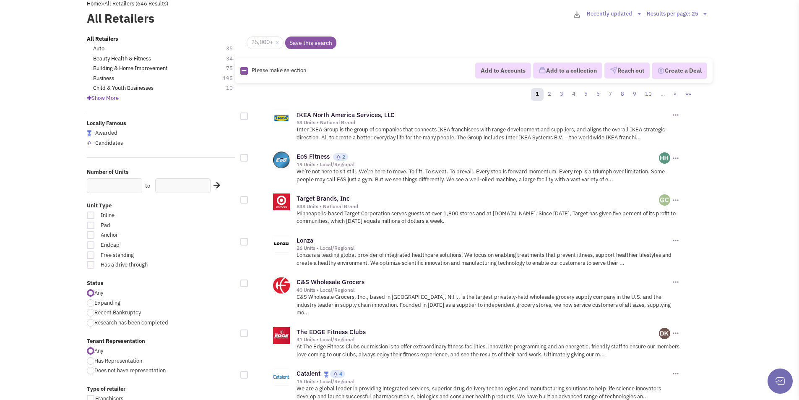
scroll to position [84, 0]
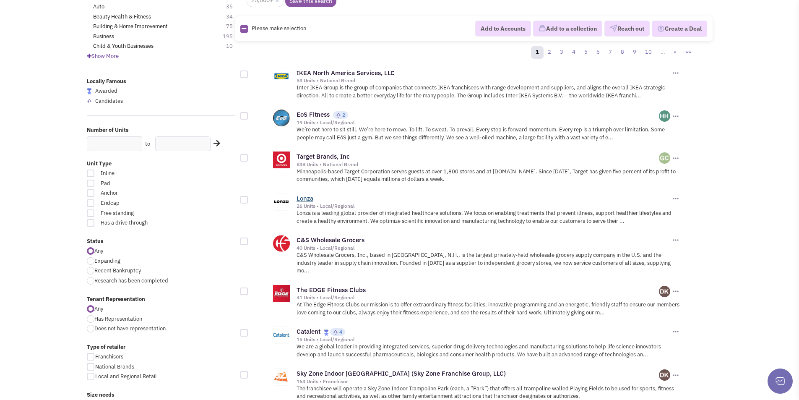
click at [301, 195] on link "Lonza" at bounding box center [304, 198] width 17 height 8
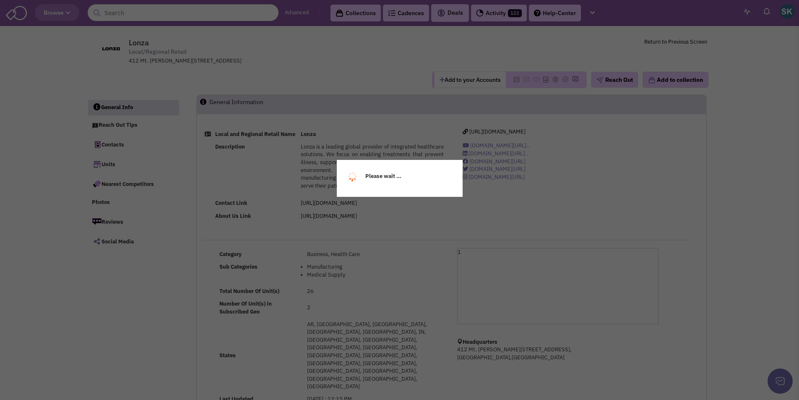
select select
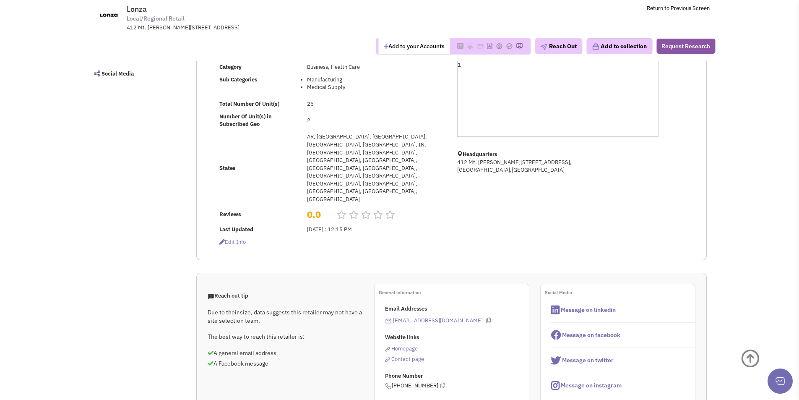
scroll to position [168, 0]
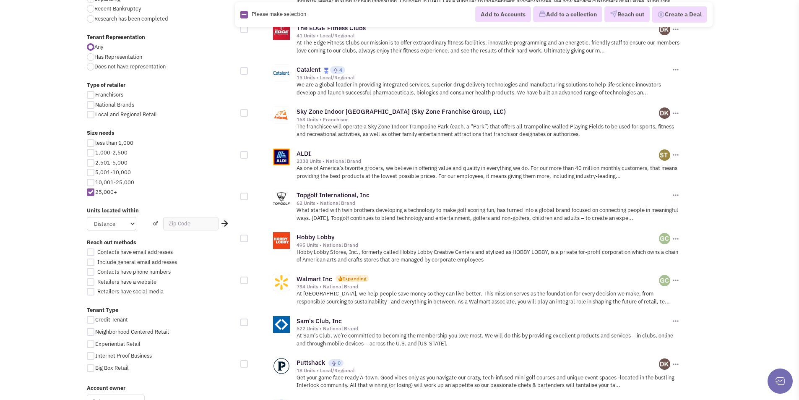
scroll to position [377, 0]
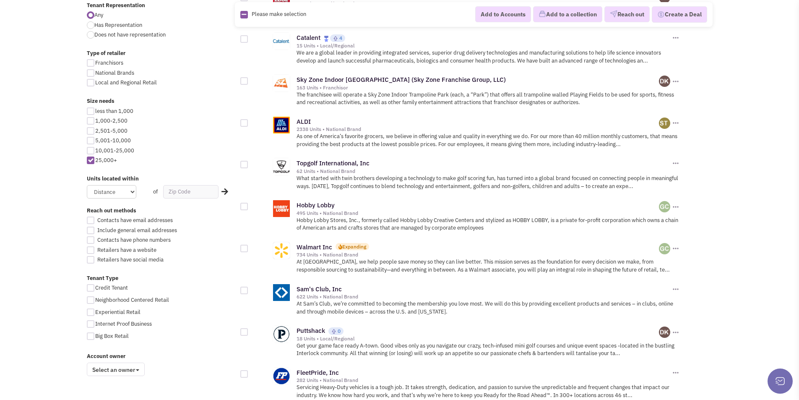
click at [93, 218] on div at bounding box center [91, 220] width 8 height 8
click at [95, 218] on input "Contacts have email addresses" at bounding box center [97, 220] width 5 height 5
checkbox input "true"
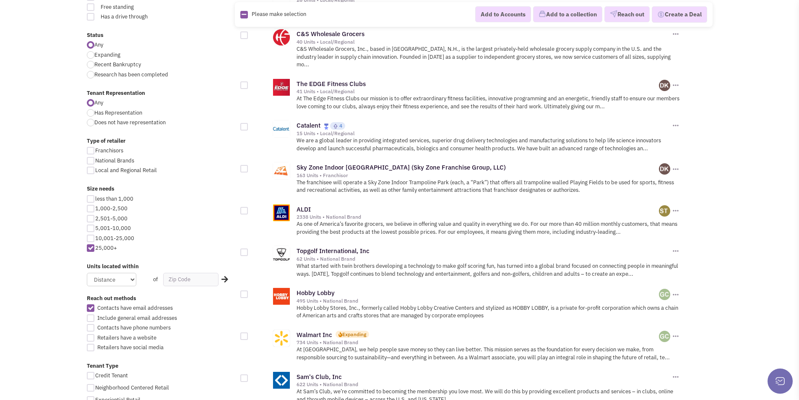
scroll to position [338, 0]
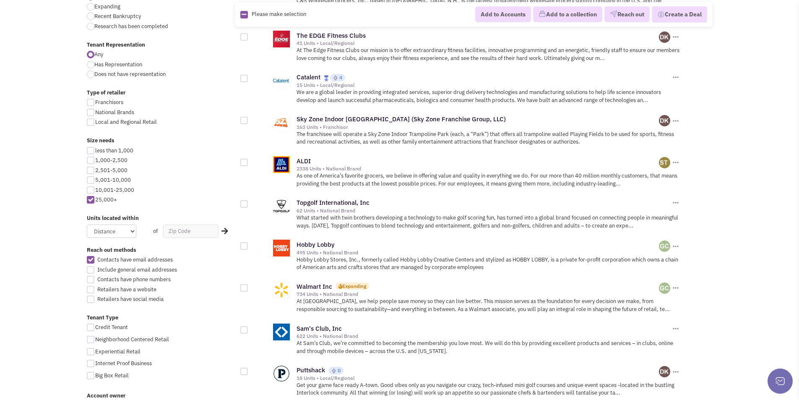
click at [93, 269] on div at bounding box center [91, 270] width 8 height 8
click at [95, 269] on input "Include general email addresses" at bounding box center [97, 269] width 5 height 5
checkbox input "true"
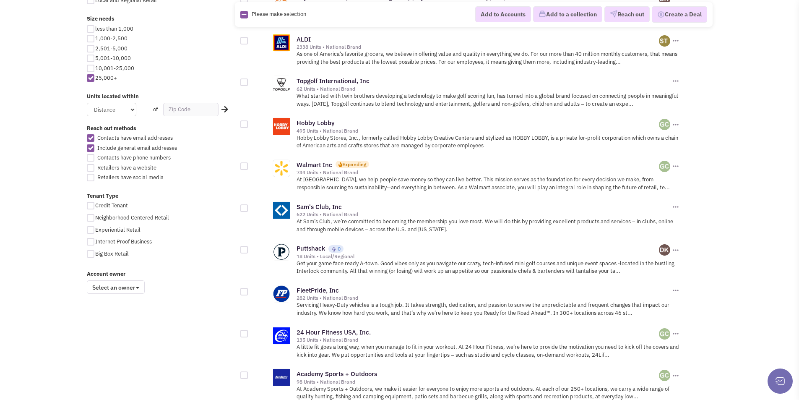
scroll to position [464, 0]
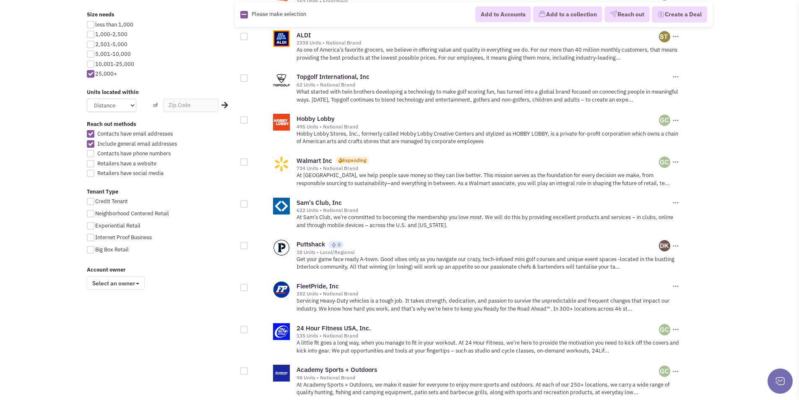
click at [91, 149] on div "Contacts have email addresses Include general email addresses Contacts have pho…" at bounding box center [160, 154] width 159 height 49
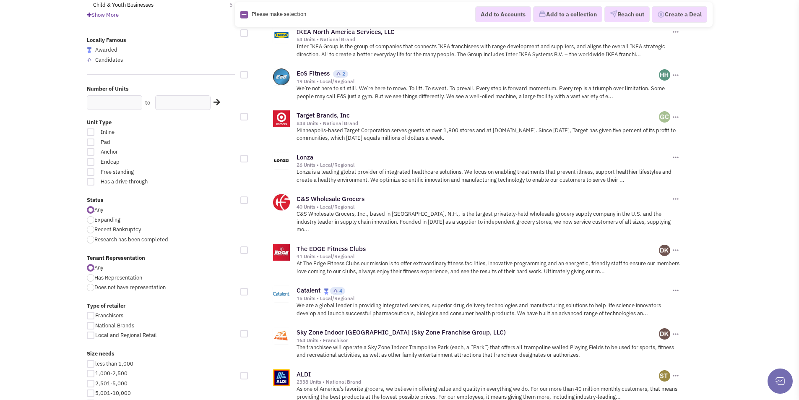
scroll to position [128, 0]
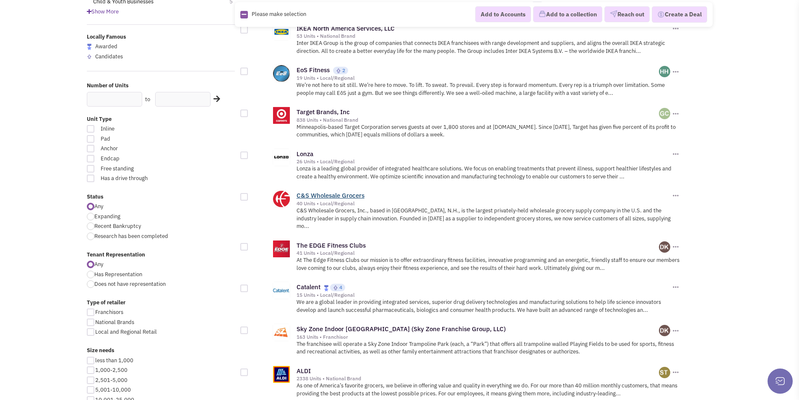
click at [316, 194] on link "C&S Wholesale Grocers" at bounding box center [330, 195] width 68 height 8
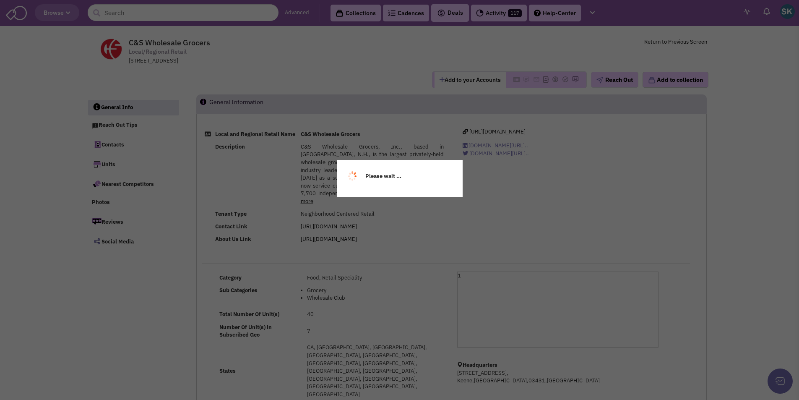
select select
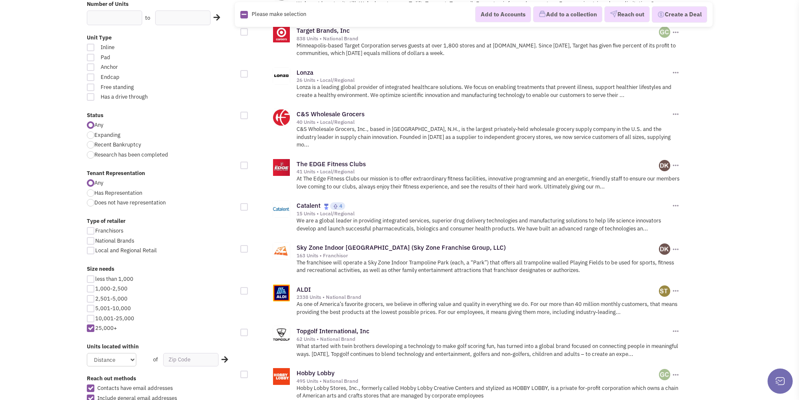
scroll to position [212, 0]
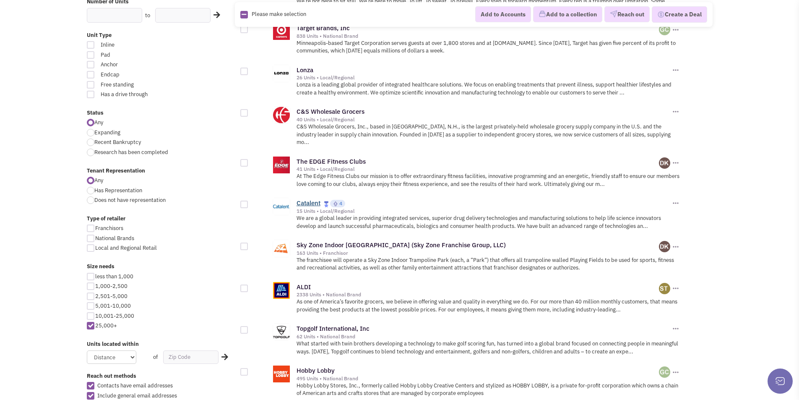
click at [307, 199] on link "Catalent" at bounding box center [308, 203] width 24 height 8
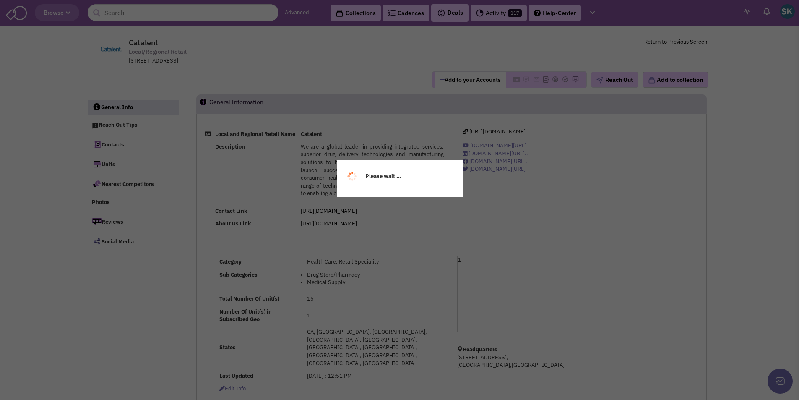
select select
